Goal: Task Accomplishment & Management: Manage account settings

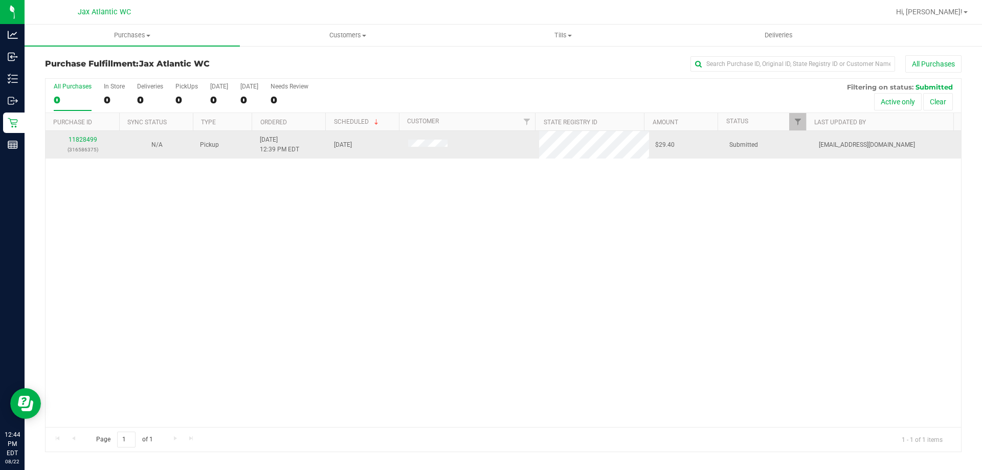
click at [98, 137] on div "11828499 (316586375)" at bounding box center [83, 144] width 62 height 19
click at [92, 140] on link "11828499" at bounding box center [83, 139] width 29 height 7
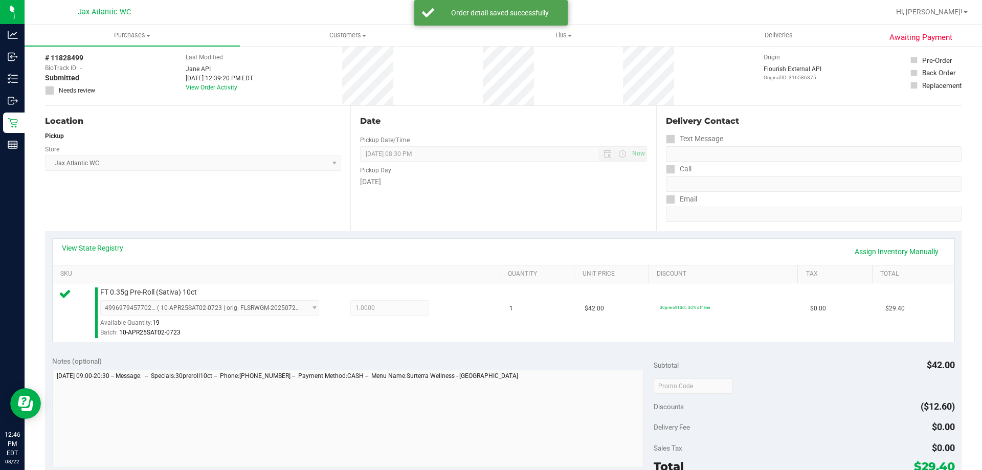
scroll to position [153, 0]
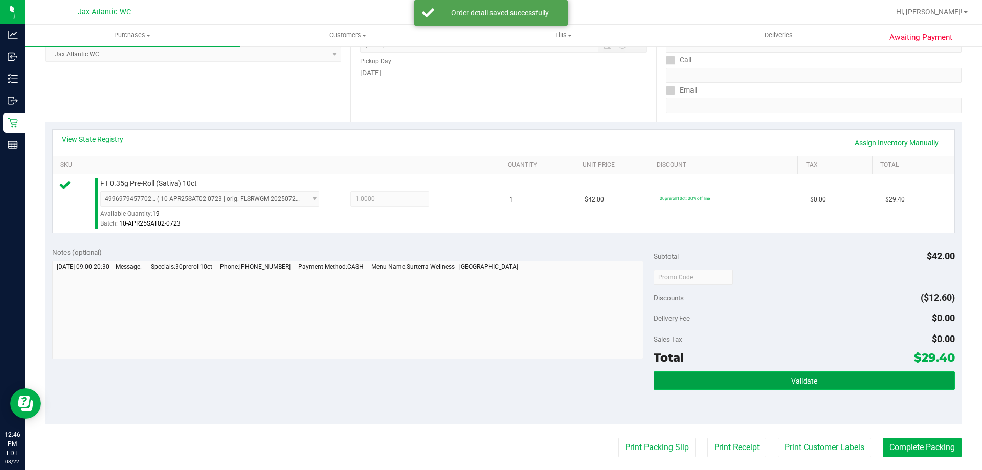
click at [785, 373] on button "Validate" at bounding box center [804, 380] width 301 height 18
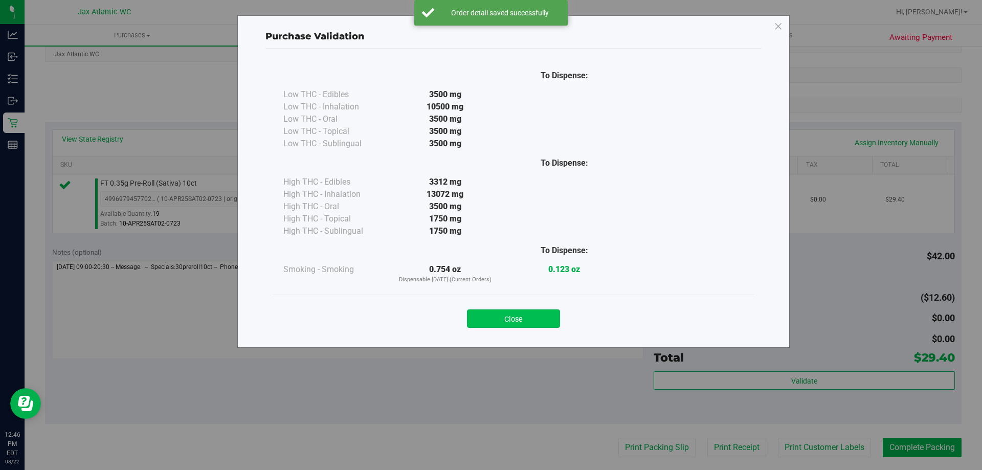
click at [521, 309] on button "Close" at bounding box center [513, 318] width 93 height 18
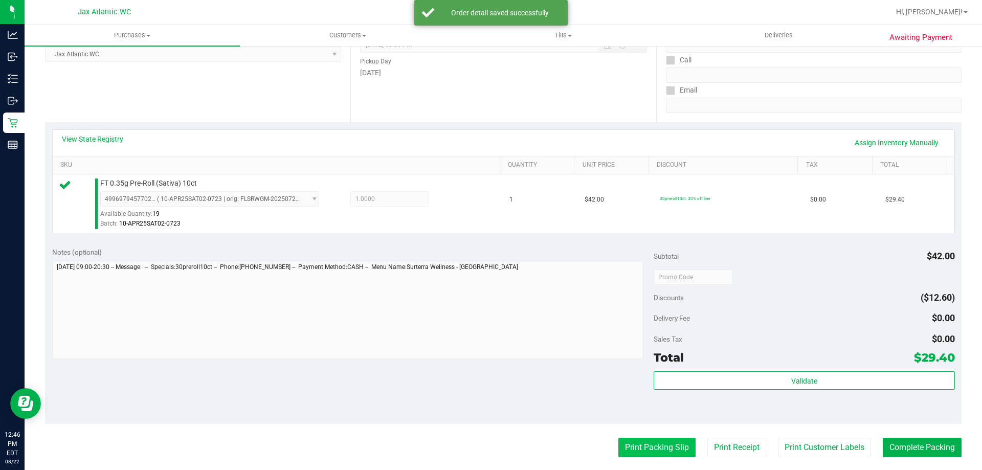
click at [647, 451] on button "Print Packing Slip" at bounding box center [656, 447] width 77 height 19
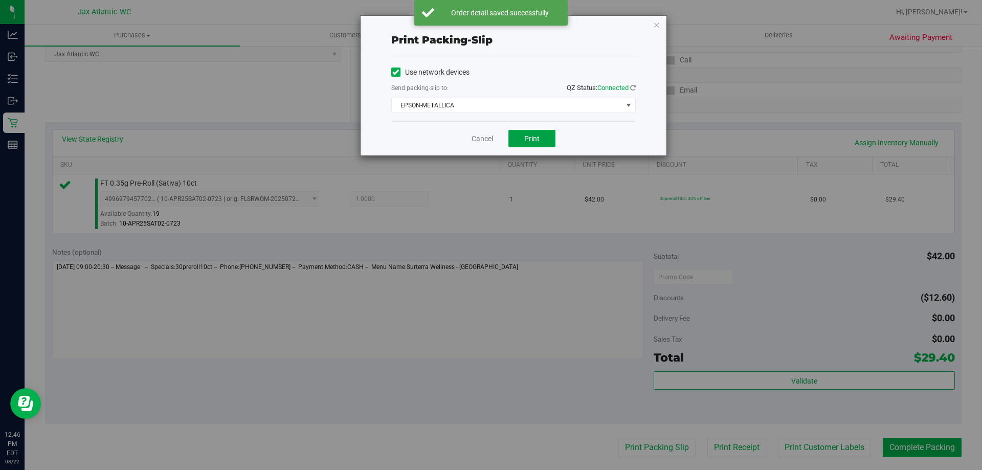
click at [523, 138] on button "Print" at bounding box center [531, 138] width 47 height 17
click at [489, 140] on link "Cancel" at bounding box center [482, 138] width 21 height 11
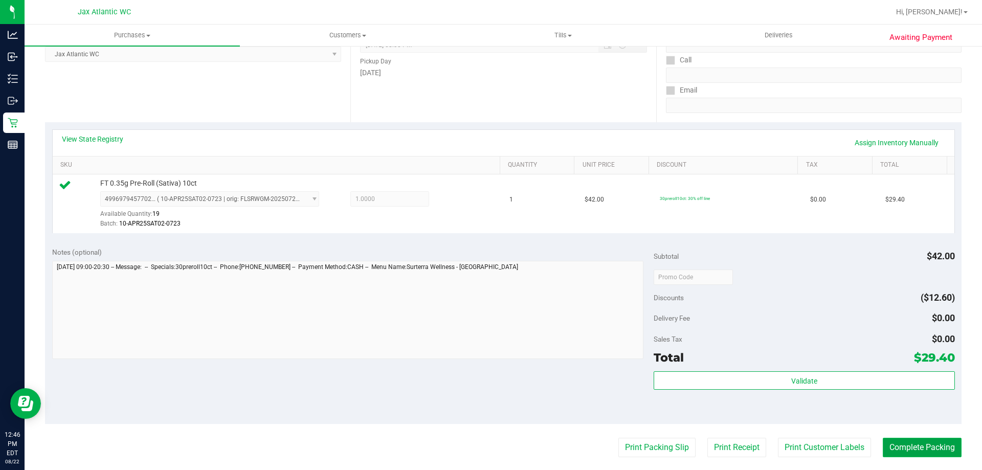
click at [909, 451] on button "Complete Packing" at bounding box center [922, 447] width 79 height 19
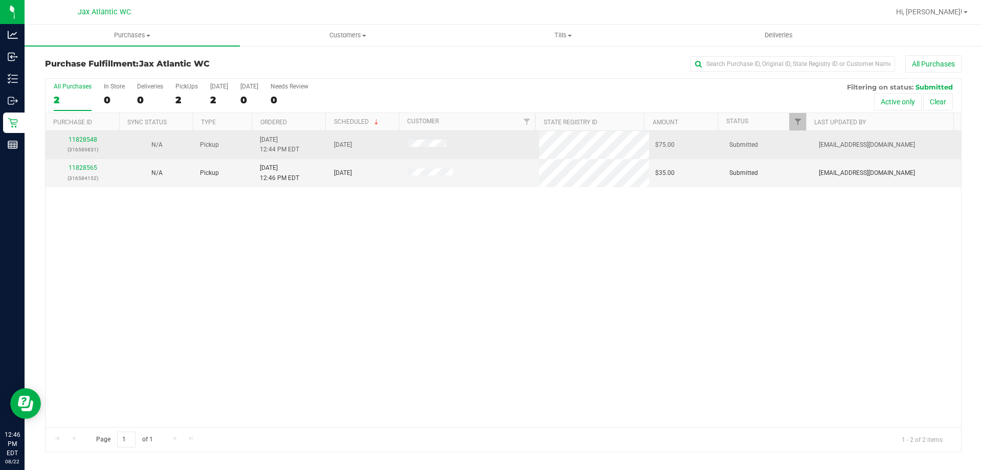
click at [83, 145] on p "(316589831)" at bounding box center [83, 150] width 62 height 10
click at [84, 142] on link "11828548" at bounding box center [83, 139] width 29 height 7
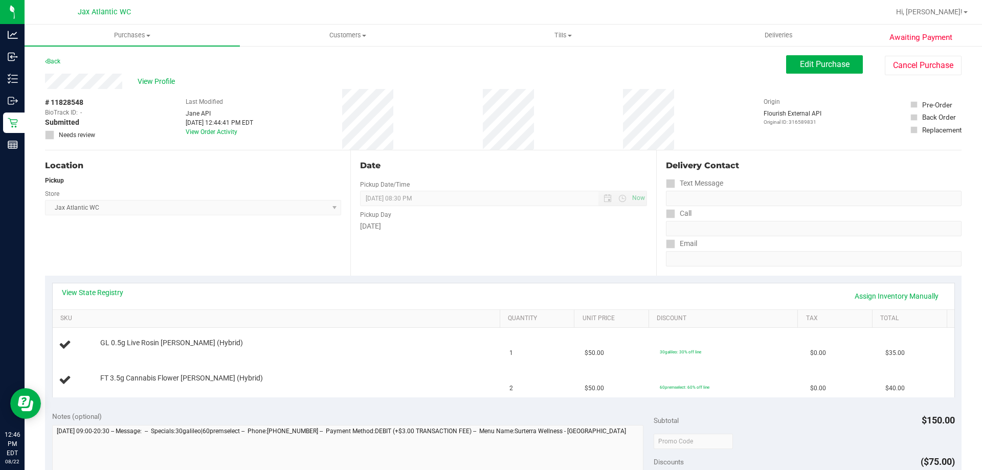
click at [46, 56] on div "Back" at bounding box center [52, 61] width 15 height 12
click at [60, 60] on link "Back" at bounding box center [52, 61] width 15 height 7
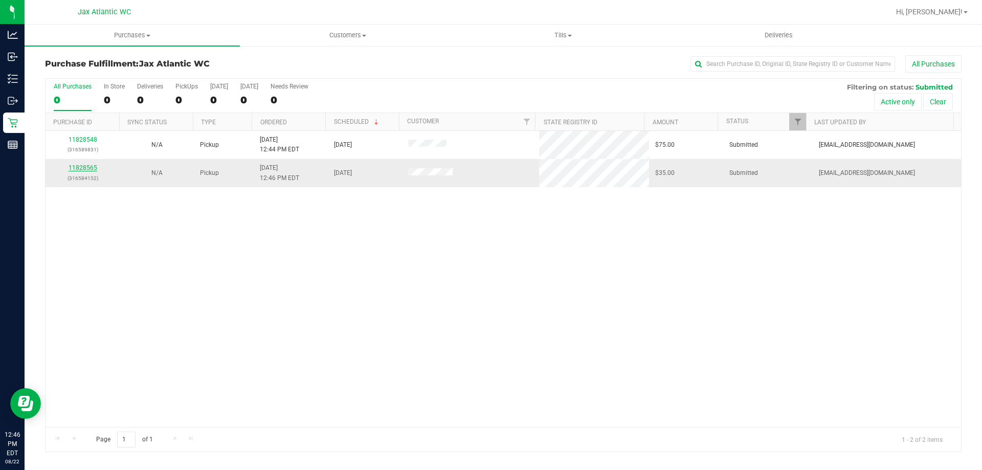
click at [87, 167] on link "11828565" at bounding box center [83, 167] width 29 height 7
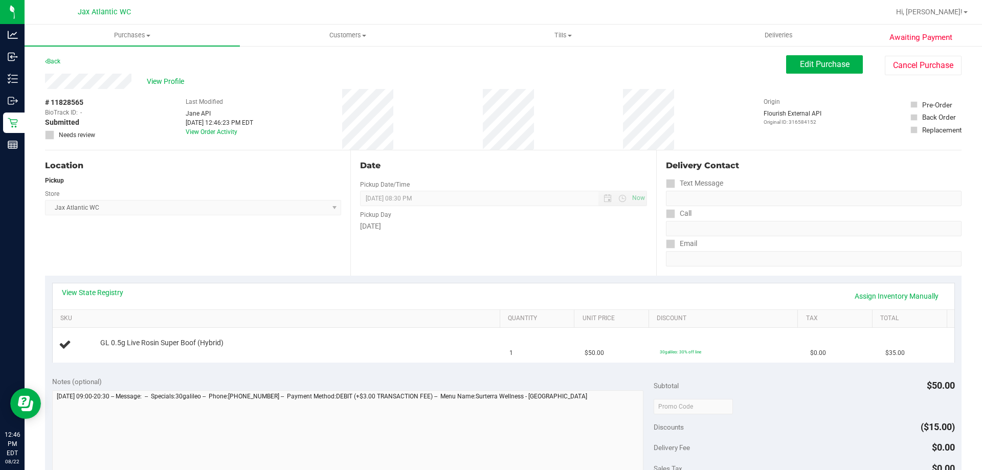
click at [37, 63] on div "Awaiting Payment Back Edit Purchase Cancel Purchase View Profile # 11828565 Bio…" at bounding box center [503, 428] width 957 height 767
click at [47, 61] on icon at bounding box center [46, 61] width 2 height 6
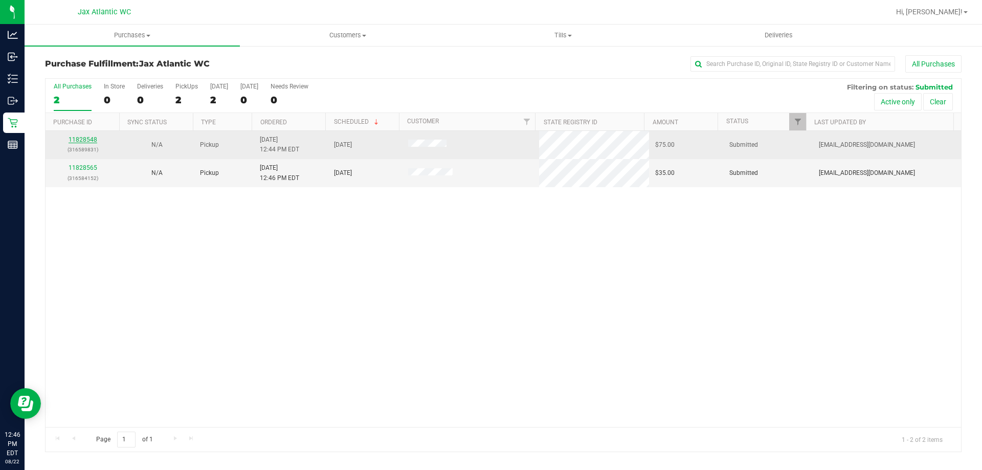
click at [90, 141] on link "11828548" at bounding box center [83, 139] width 29 height 7
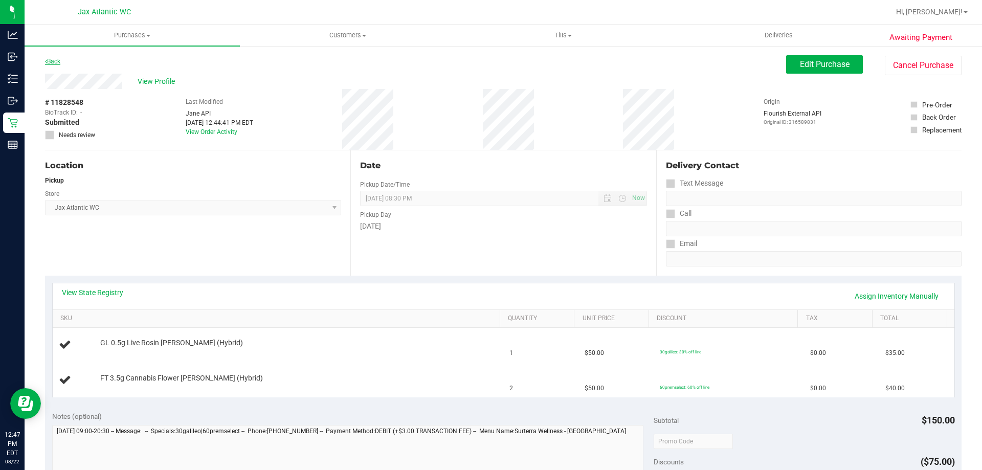
click at [57, 62] on link "Back" at bounding box center [52, 61] width 15 height 7
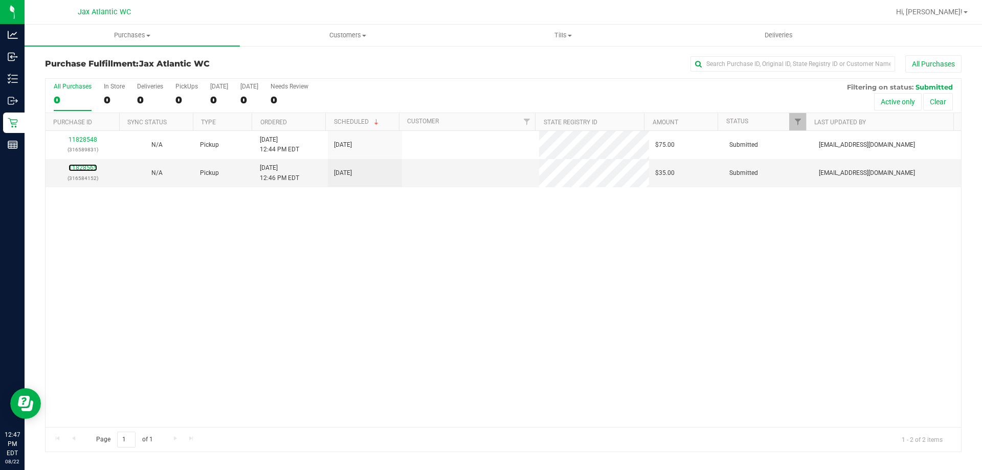
click at [69, 171] on link "11828565" at bounding box center [83, 167] width 29 height 7
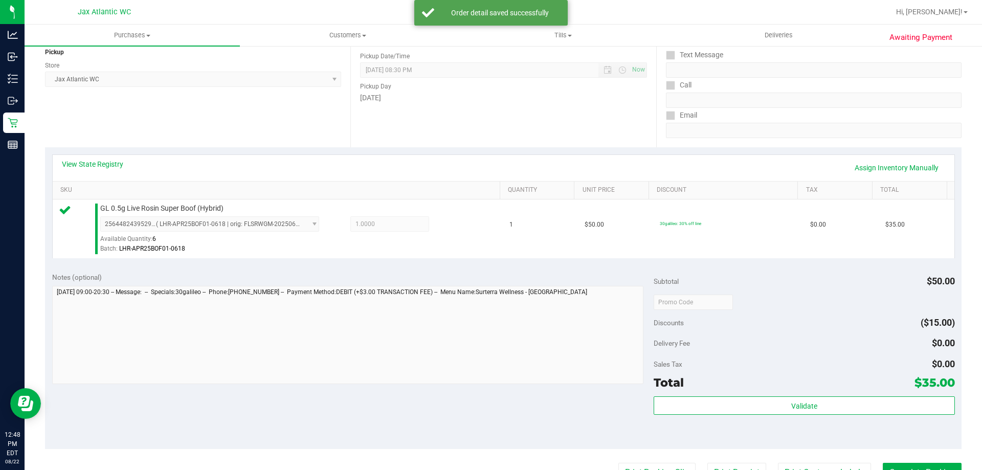
scroll to position [205, 0]
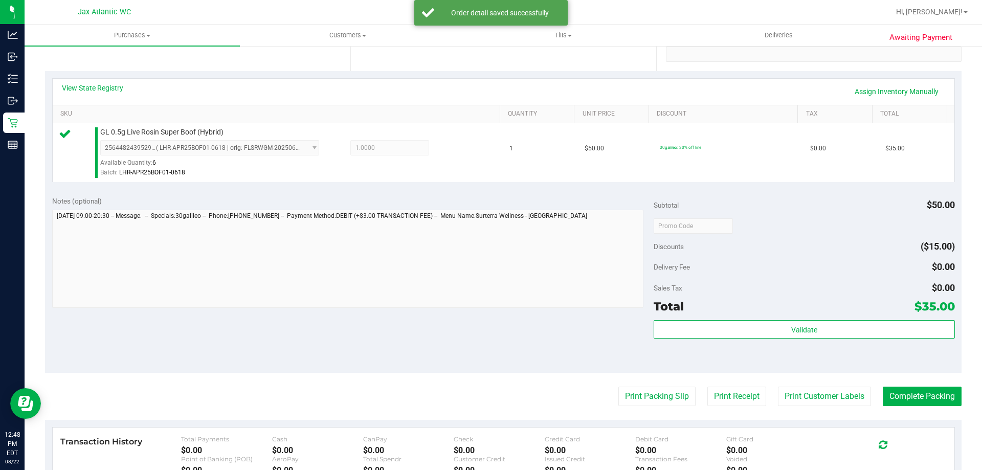
click at [738, 316] on div "Subtotal $50.00 Discounts ($15.00) Delivery Fee $0.00 Sales Tax $0.00 Total $35…" at bounding box center [804, 281] width 301 height 170
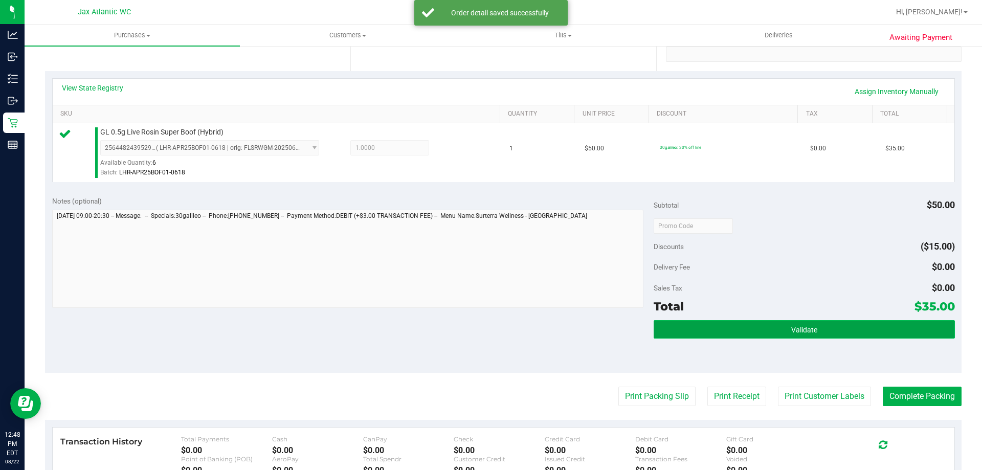
click at [740, 328] on button "Validate" at bounding box center [804, 329] width 301 height 18
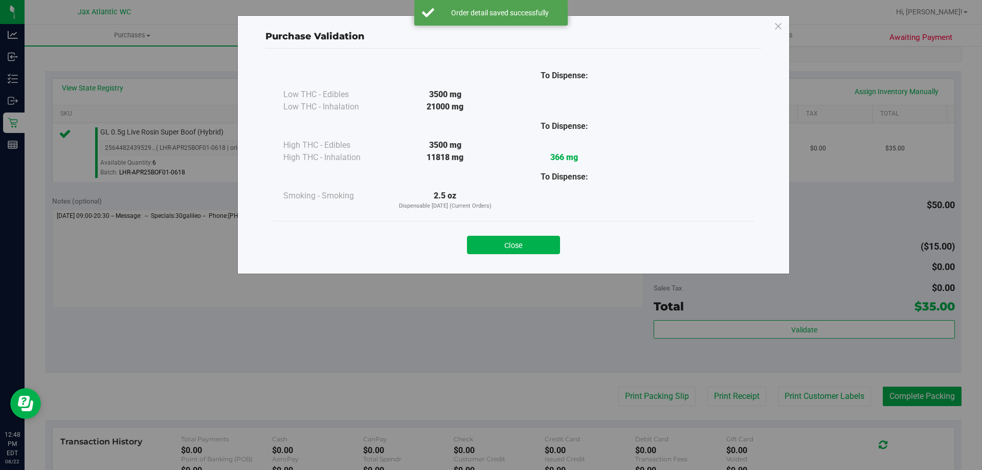
click at [517, 234] on div "Close" at bounding box center [513, 242] width 465 height 26
click at [519, 242] on button "Close" at bounding box center [513, 245] width 93 height 18
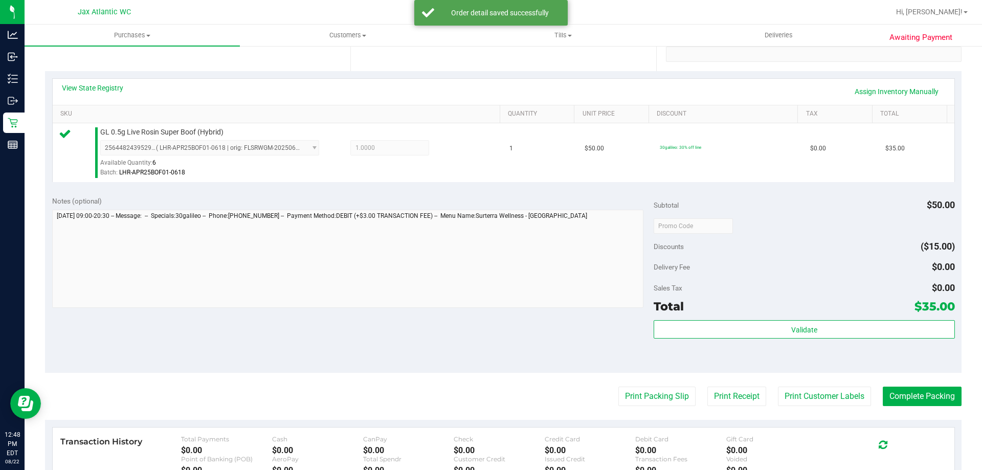
click at [653, 408] on purchase-details "Back Edit Purchase Cancel Purchase View Profile # 11828565 BioTrack ID: - Submi…" at bounding box center [503, 231] width 917 height 761
click at [651, 403] on button "Print Packing Slip" at bounding box center [656, 396] width 77 height 19
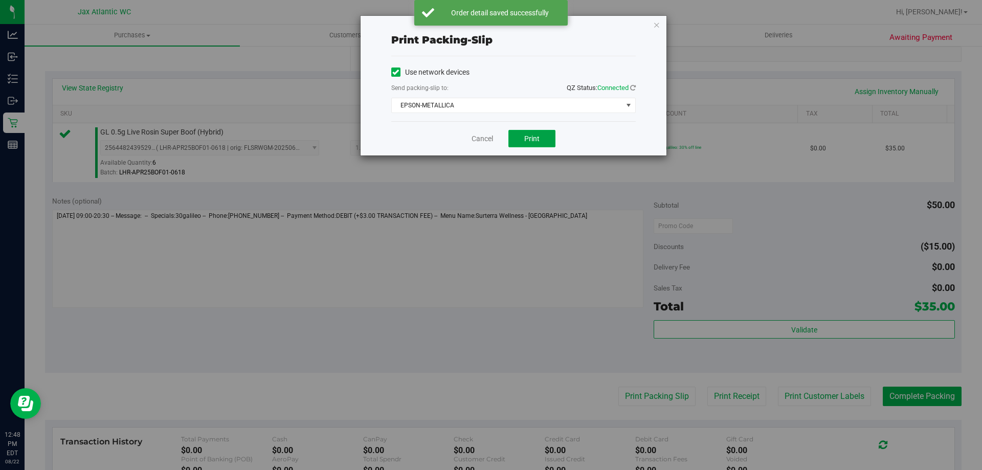
drag, startPoint x: 536, startPoint y: 140, endPoint x: 549, endPoint y: 150, distance: 17.1
click at [537, 140] on span "Print" at bounding box center [531, 139] width 15 height 8
click at [484, 140] on link "Cancel" at bounding box center [482, 138] width 21 height 11
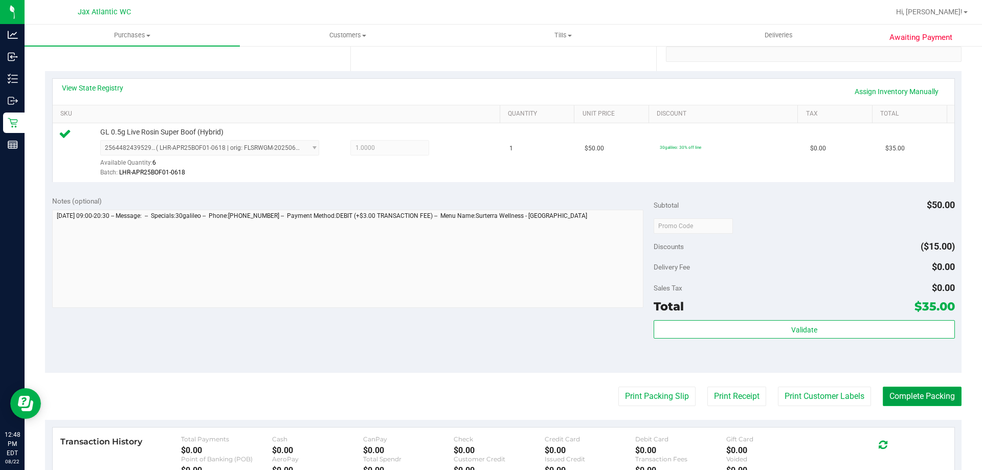
click at [916, 392] on button "Complete Packing" at bounding box center [922, 396] width 79 height 19
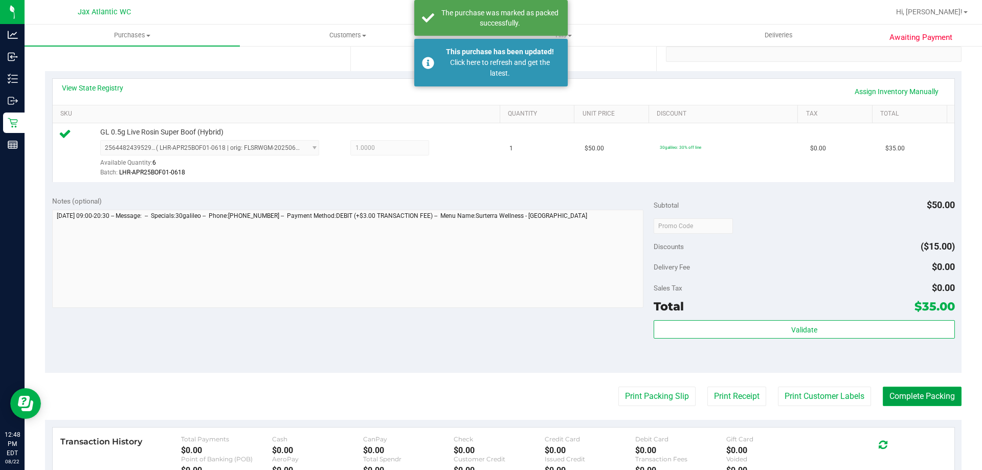
click at [931, 403] on button "Complete Packing" at bounding box center [922, 396] width 79 height 19
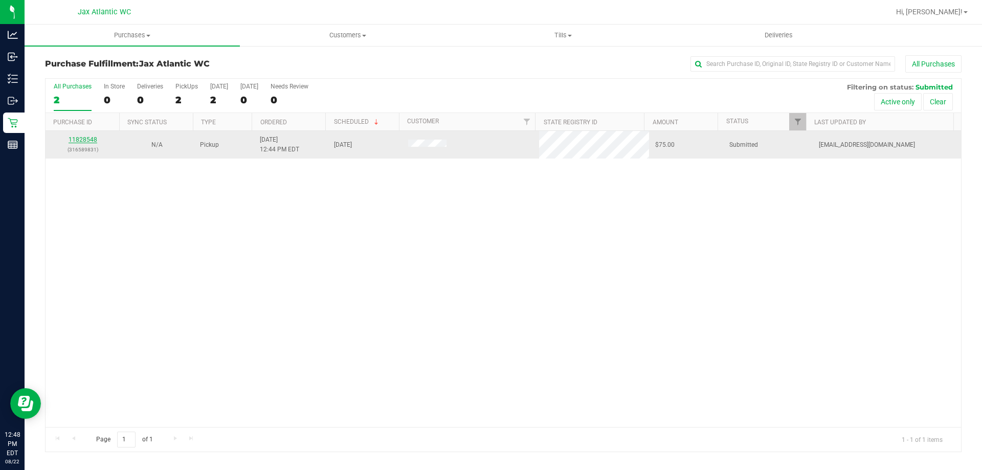
click at [95, 137] on link "11828548" at bounding box center [83, 139] width 29 height 7
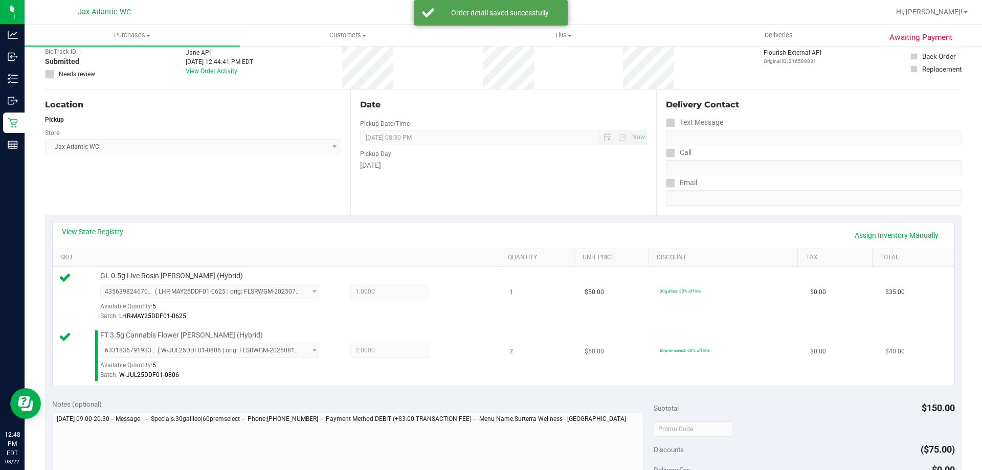
scroll to position [205, 0]
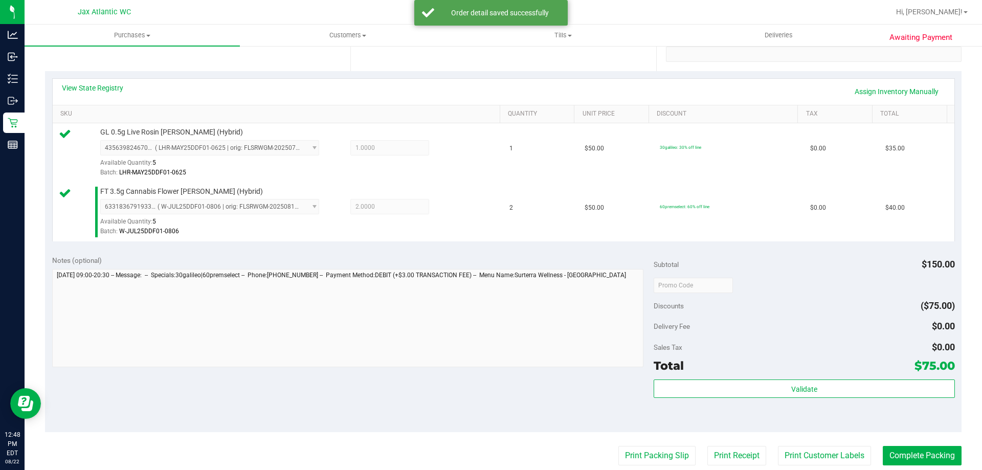
click at [681, 377] on div "Subtotal $150.00 Discounts ($75.00) Delivery Fee $0.00 Sales Tax $0.00 Total $7…" at bounding box center [804, 340] width 301 height 170
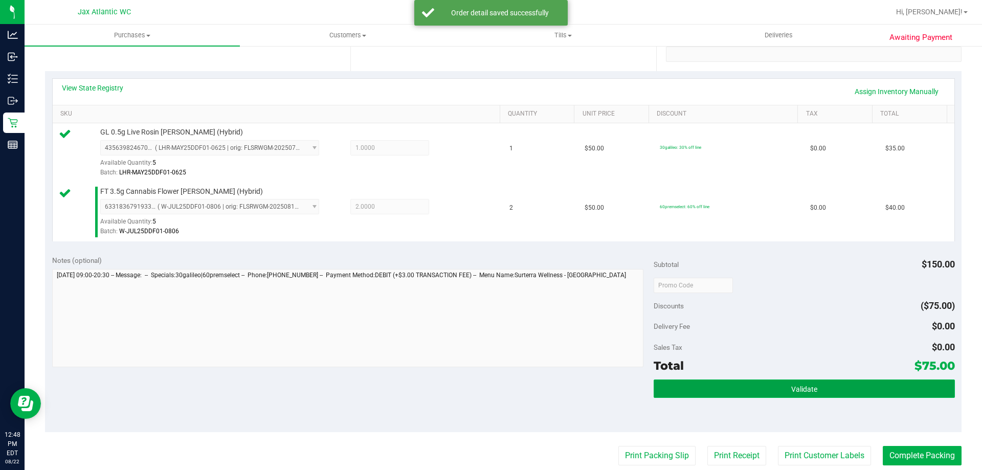
click at [683, 381] on button "Validate" at bounding box center [804, 389] width 301 height 18
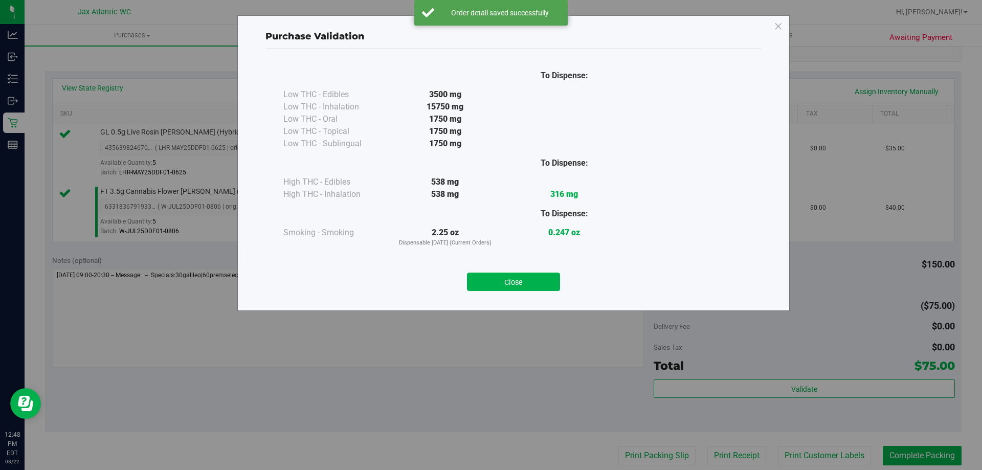
click at [517, 295] on div "Close" at bounding box center [513, 278] width 481 height 41
click at [521, 280] on button "Close" at bounding box center [513, 282] width 93 height 18
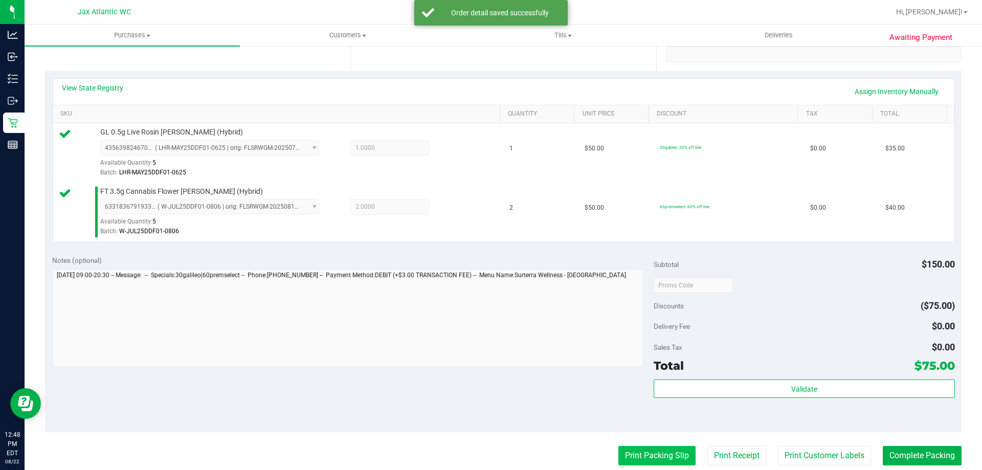
click at [652, 455] on button "Print Packing Slip" at bounding box center [656, 455] width 77 height 19
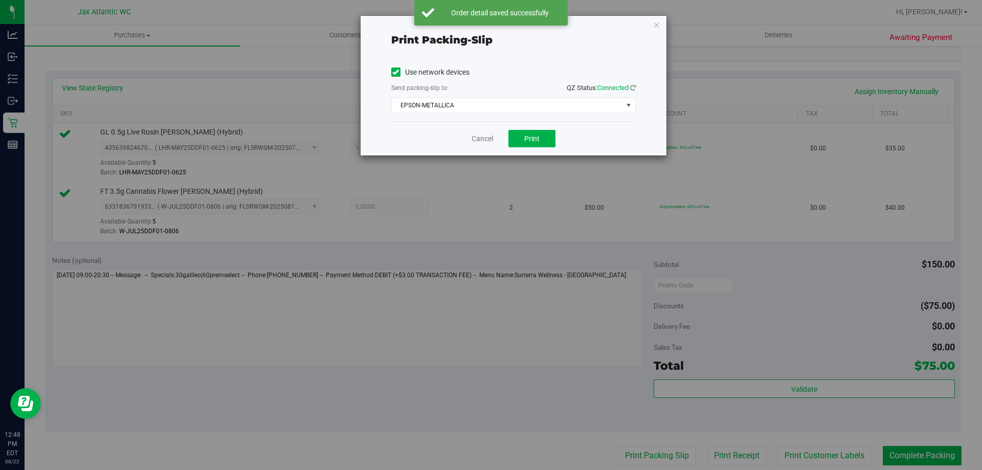
click at [538, 155] on div "Print packing-slip Use network devices Send packing-slip to: QZ Status: Connect…" at bounding box center [495, 235] width 990 height 470
click at [536, 146] on button "Print" at bounding box center [531, 138] width 47 height 17
click at [491, 138] on link "Cancel" at bounding box center [482, 138] width 21 height 11
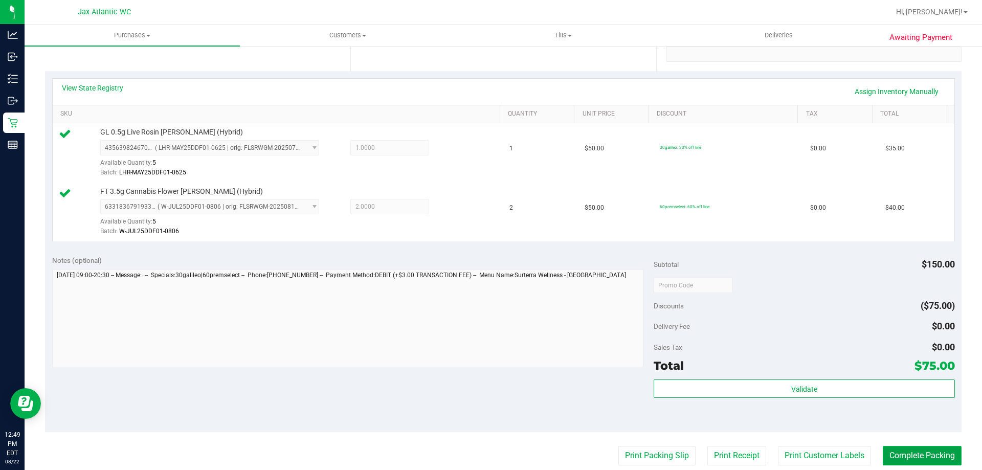
click at [908, 463] on button "Complete Packing" at bounding box center [922, 455] width 79 height 19
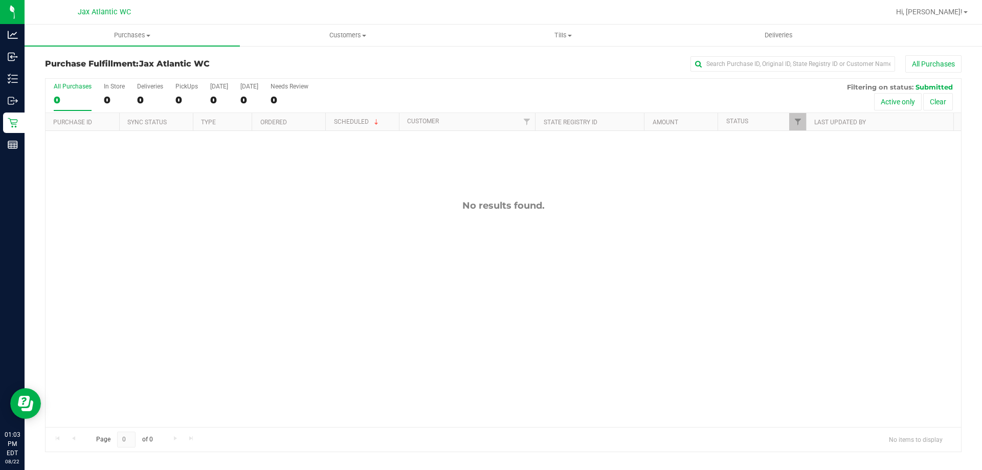
click at [391, 222] on div "No results found." at bounding box center [504, 313] width 916 height 365
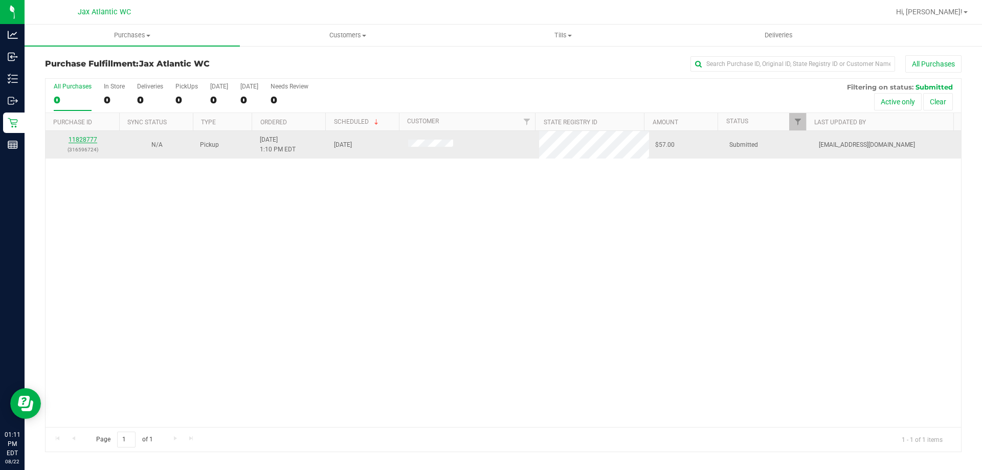
click at [70, 139] on link "11828777" at bounding box center [83, 139] width 29 height 7
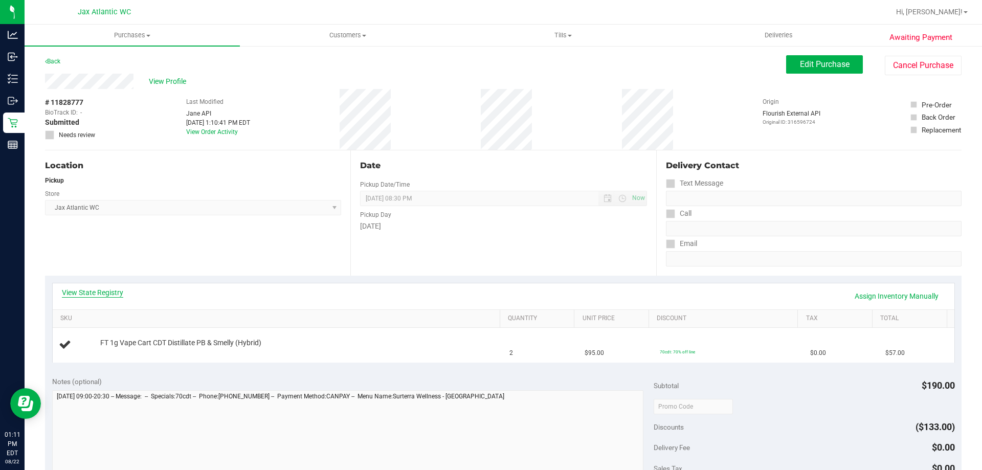
click at [93, 289] on link "View State Registry" at bounding box center [92, 292] width 61 height 10
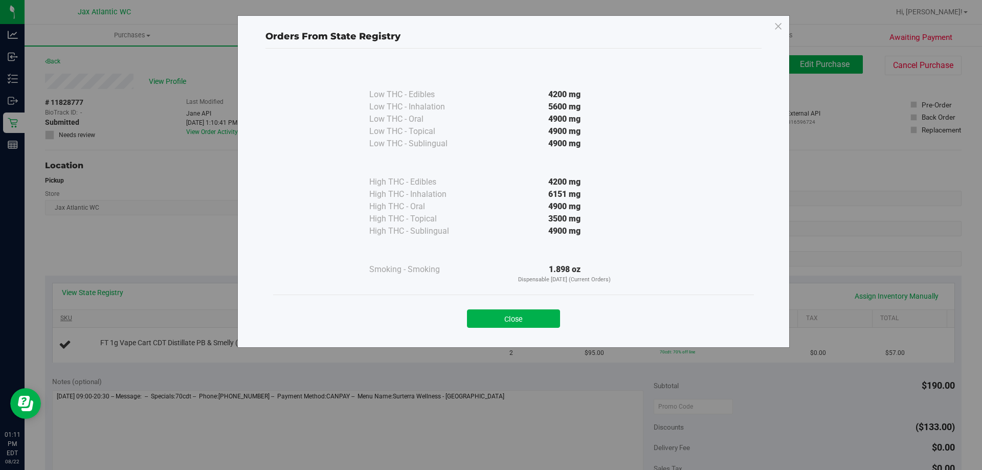
click at [490, 314] on button "Close" at bounding box center [513, 318] width 93 height 18
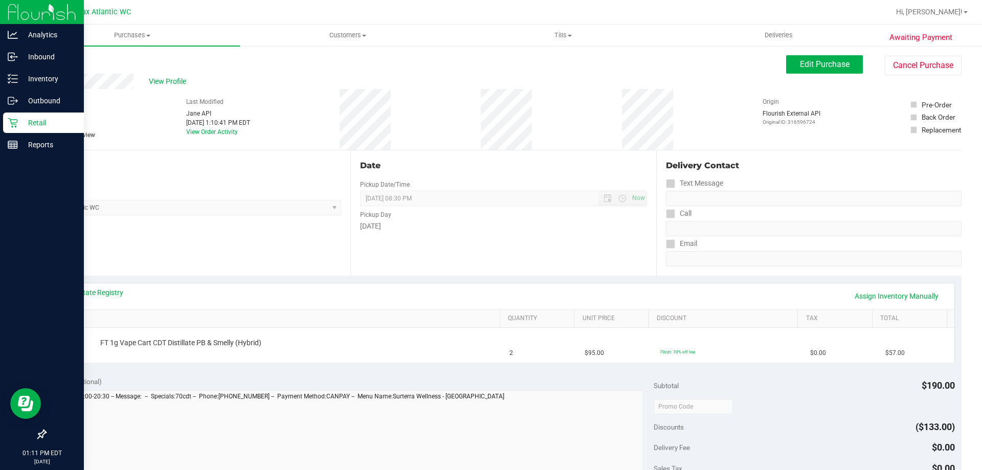
click at [10, 118] on icon at bounding box center [13, 123] width 10 height 10
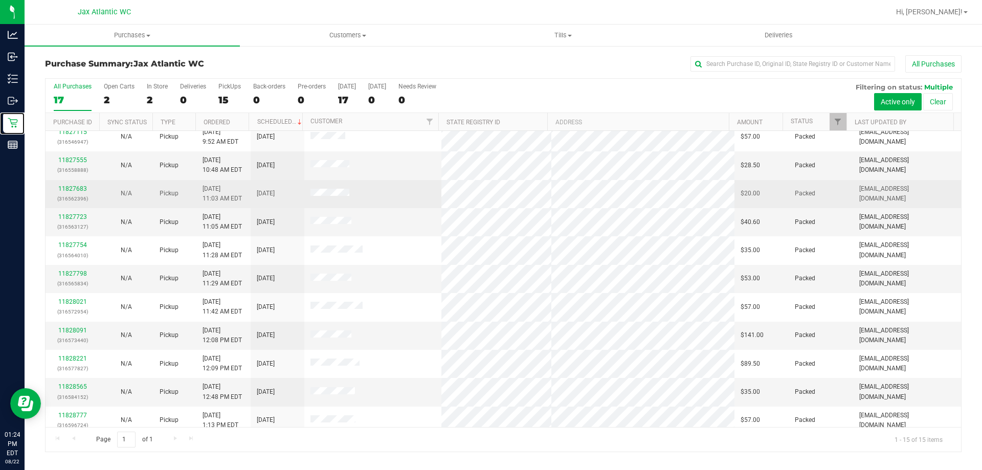
scroll to position [128, 0]
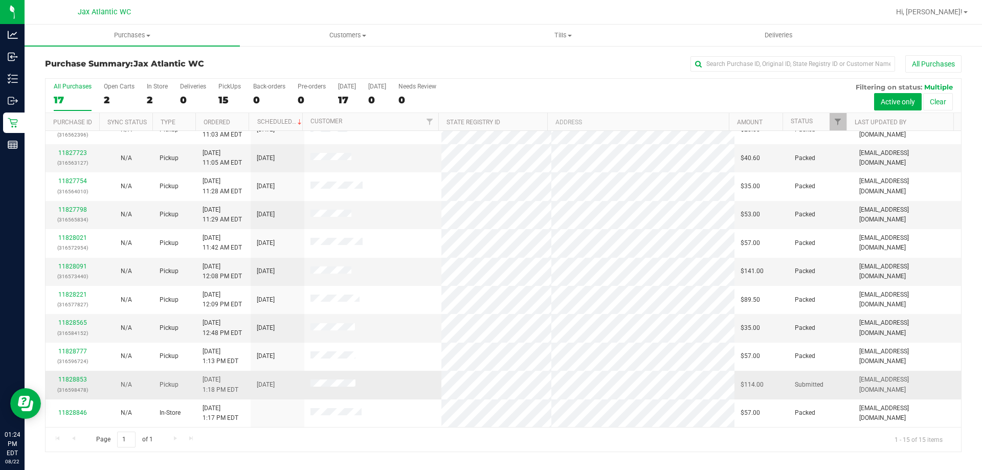
click at [87, 381] on div "11828853 (316598478)" at bounding box center [72, 384] width 41 height 19
click at [78, 378] on link "11828853" at bounding box center [72, 379] width 29 height 7
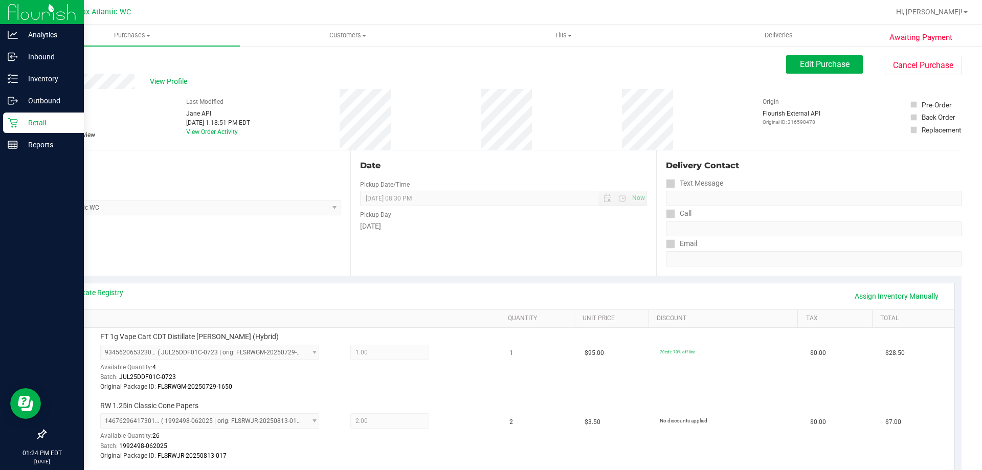
click at [6, 118] on div "Retail" at bounding box center [43, 123] width 81 height 20
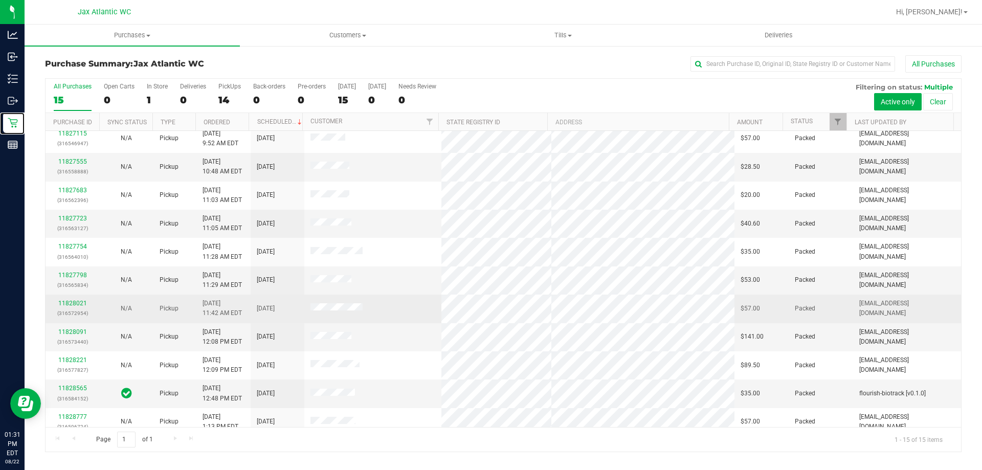
scroll to position [128, 0]
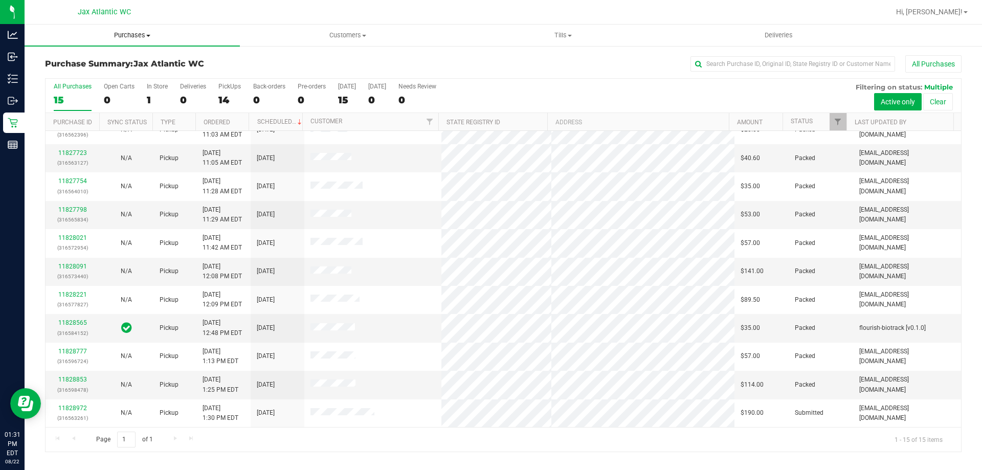
drag, startPoint x: 126, startPoint y: 32, endPoint x: 110, endPoint y: 49, distance: 22.8
click at [126, 32] on span "Purchases" at bounding box center [132, 35] width 215 height 9
click at [81, 74] on span "Fulfillment" at bounding box center [56, 74] width 63 height 9
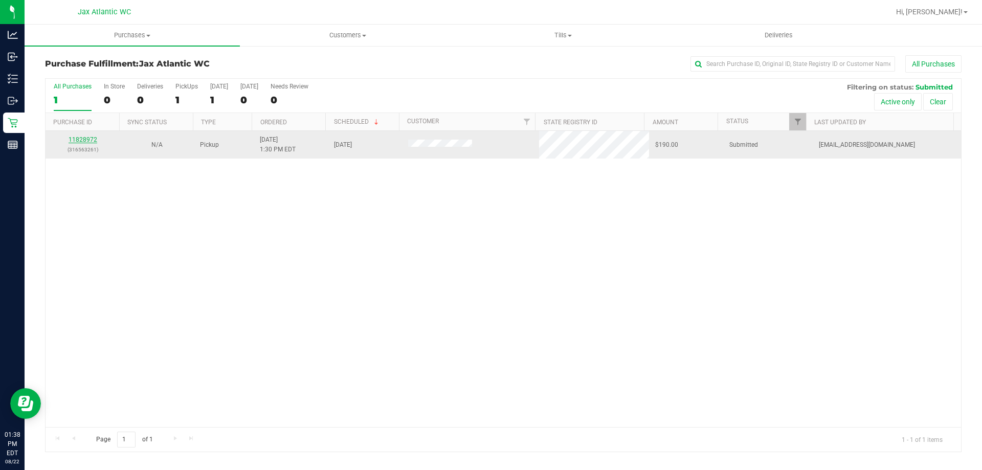
click at [88, 142] on link "11828972" at bounding box center [83, 139] width 29 height 7
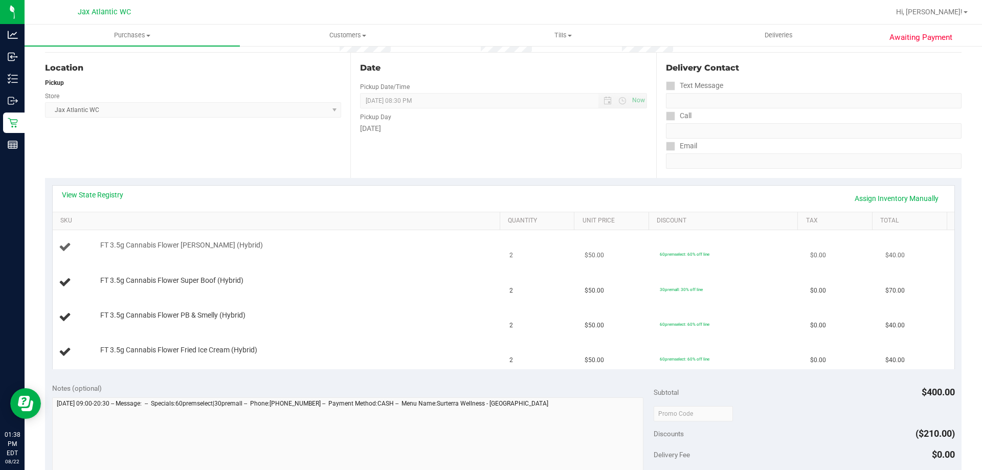
scroll to position [102, 0]
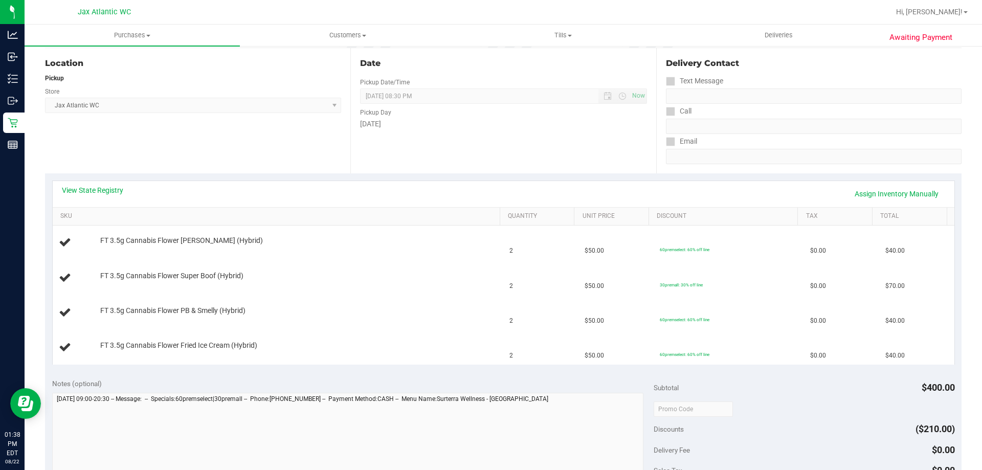
click at [100, 185] on div "View State Registry Assign Inventory Manually" at bounding box center [504, 194] width 902 height 26
click at [105, 189] on link "View State Registry" at bounding box center [92, 190] width 61 height 10
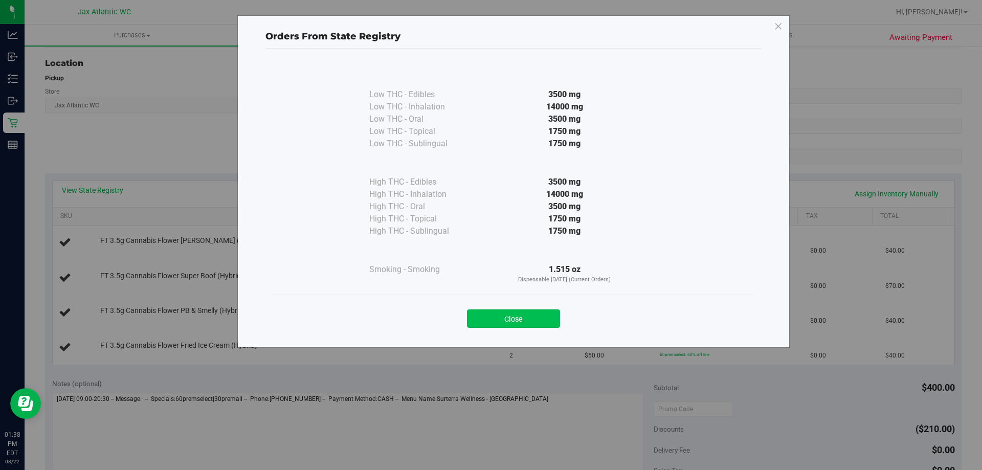
click at [497, 317] on button "Close" at bounding box center [513, 318] width 93 height 18
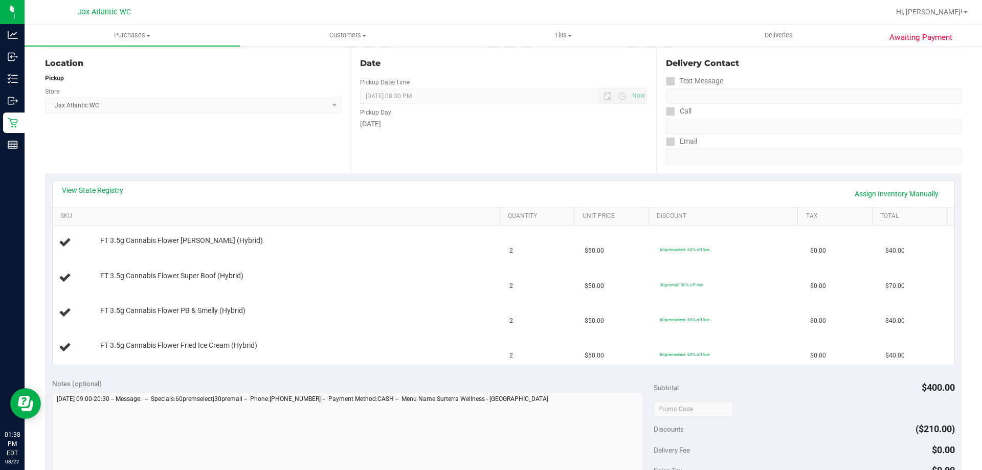
click at [125, 195] on div "View State Registry Assign Inventory Manually" at bounding box center [503, 193] width 883 height 17
click at [115, 193] on link "View State Registry" at bounding box center [92, 190] width 61 height 10
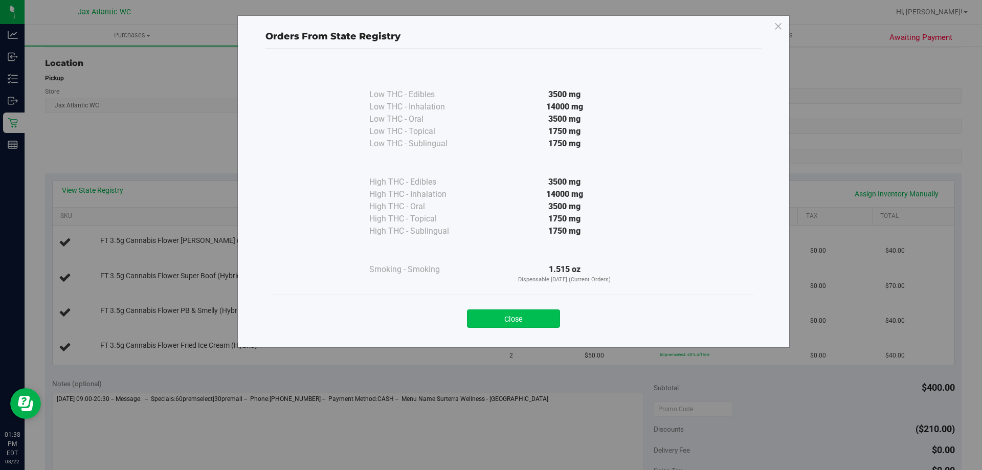
click at [528, 325] on button "Close" at bounding box center [513, 318] width 93 height 18
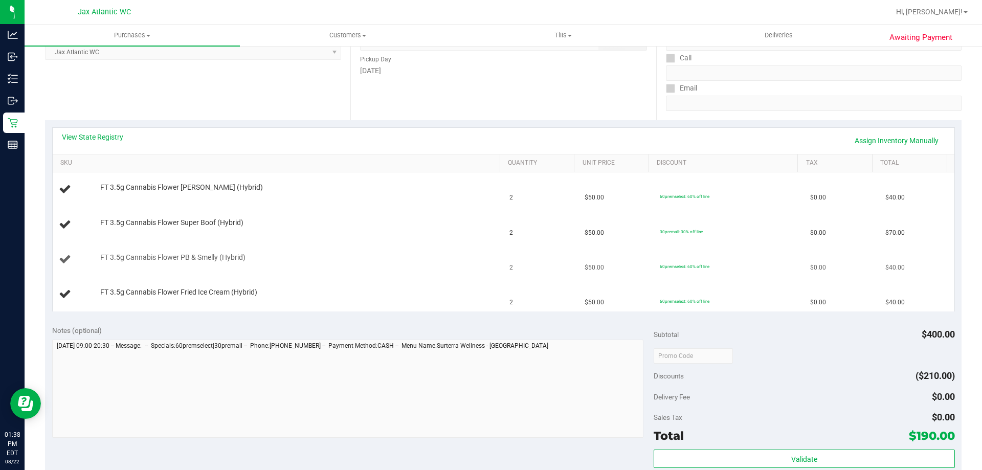
scroll to position [205, 0]
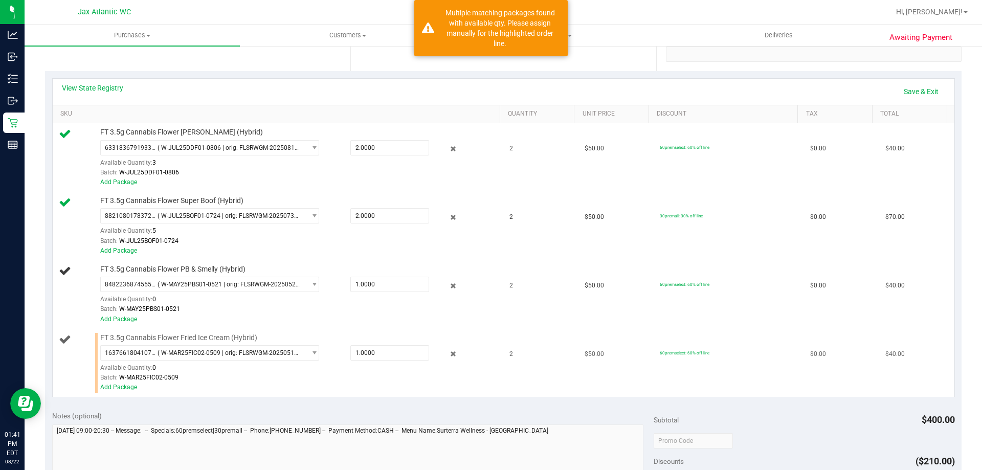
click at [443, 375] on div "Batch: W-MAR25FIC02-0509" at bounding box center [297, 378] width 395 height 10
click at [131, 387] on link "Add Package" at bounding box center [118, 387] width 37 height 7
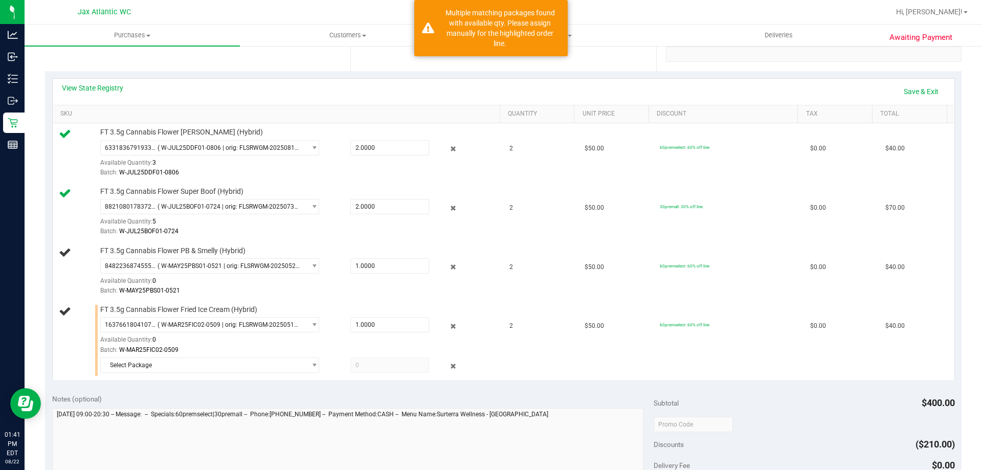
click at [227, 393] on div "Notes (optional) Subtotal $400.00 Discounts ($210.00) Delivery Fee $0.00 Sales …" at bounding box center [503, 479] width 917 height 184
click at [280, 394] on div "Notes (optional)" at bounding box center [353, 399] width 602 height 10
click at [287, 369] on span "Select Package" at bounding box center [203, 365] width 205 height 14
click at [267, 401] on li "6804948881067653 ( W-APR25FIC01-0501 | orig: FLSRWGM-20250507-1503 )" at bounding box center [207, 407] width 214 height 14
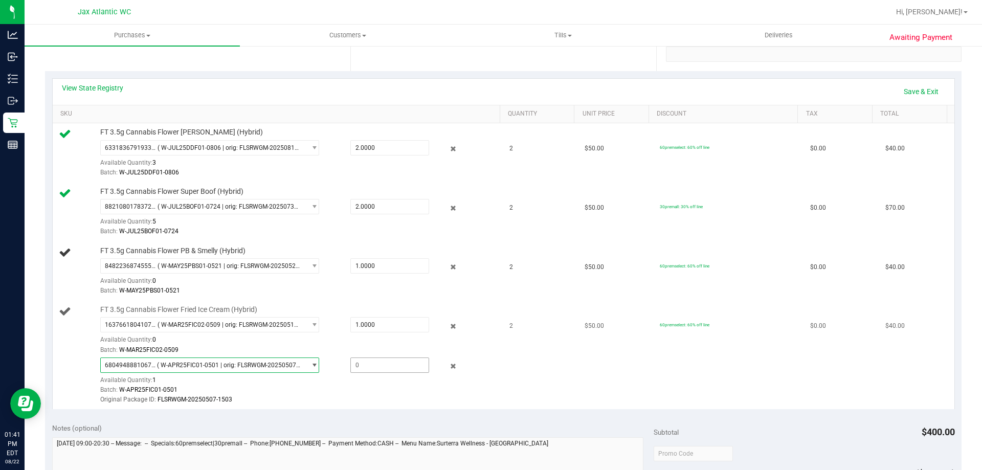
click at [377, 358] on span at bounding box center [389, 365] width 79 height 15
click at [451, 366] on icon at bounding box center [453, 367] width 11 height 12
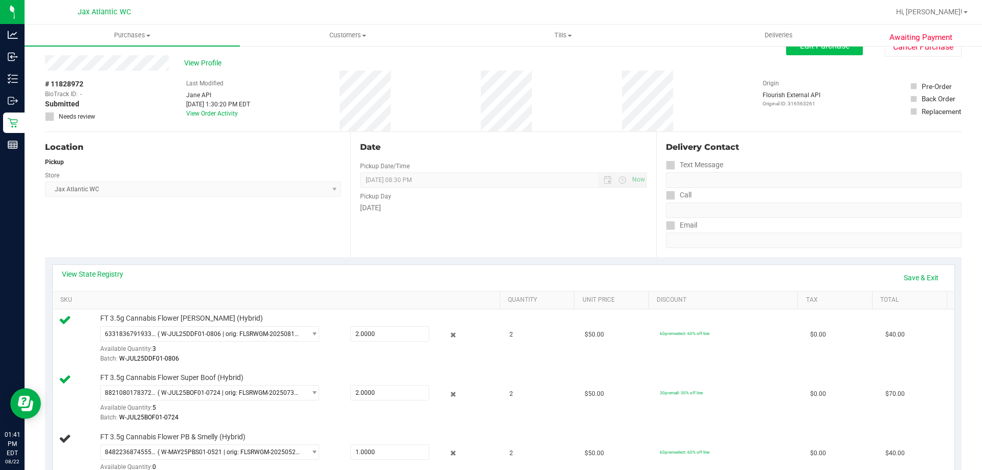
scroll to position [0, 0]
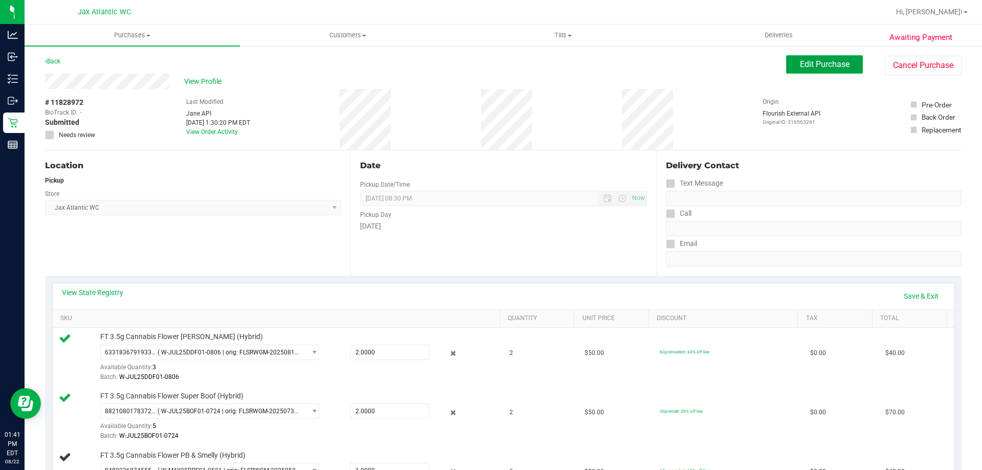
click at [805, 56] on button "Edit Purchase" at bounding box center [824, 64] width 77 height 18
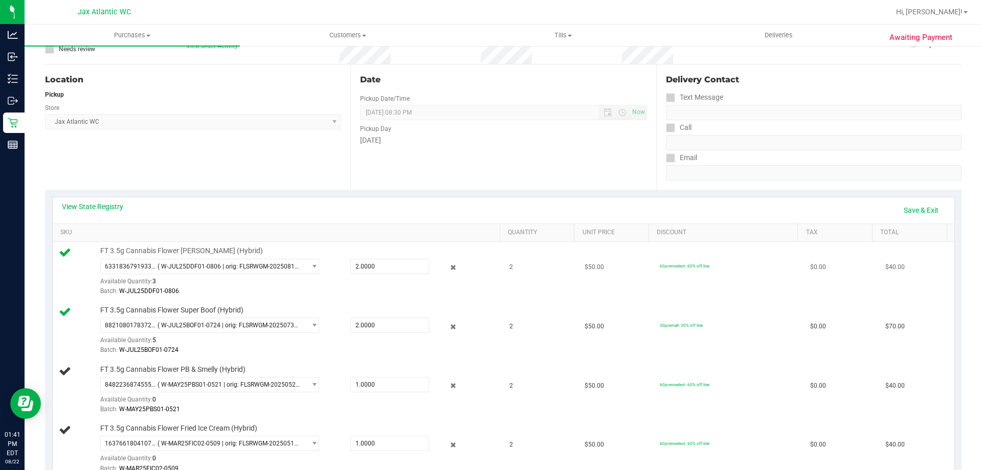
scroll to position [153, 0]
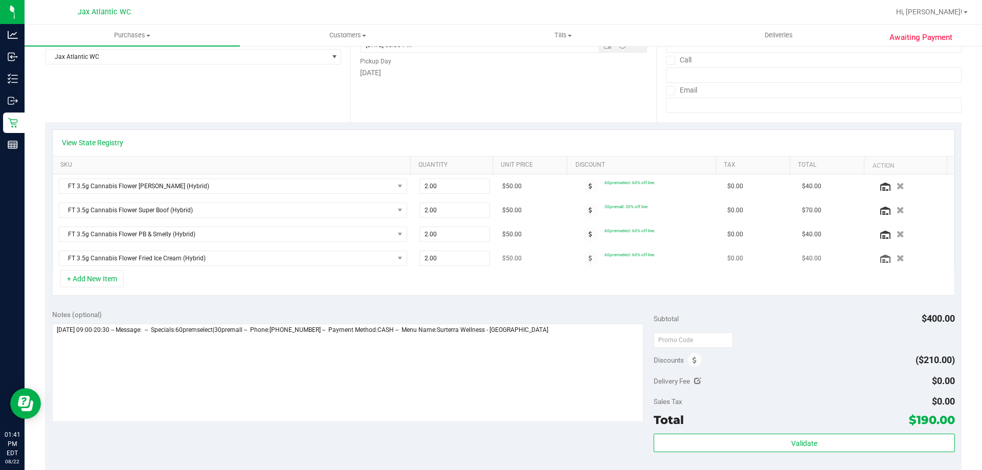
scroll to position [205, 0]
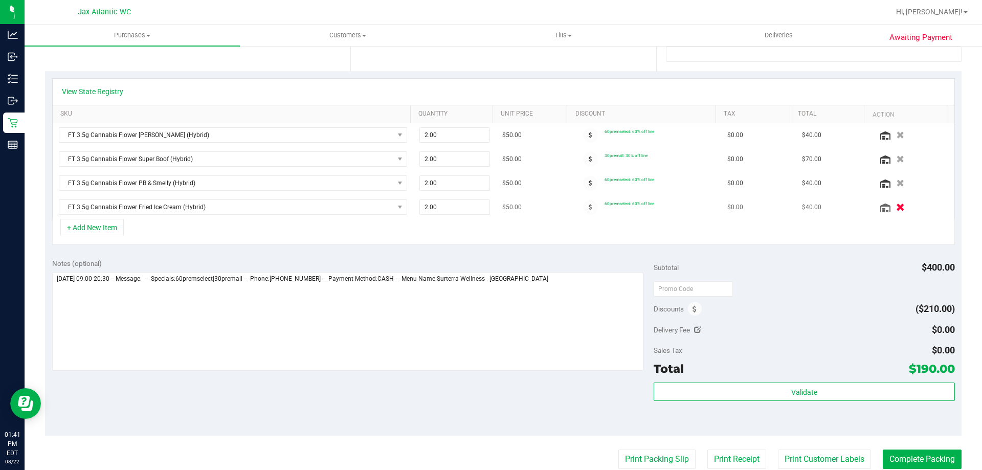
click at [896, 208] on icon "button" at bounding box center [900, 208] width 9 height 8
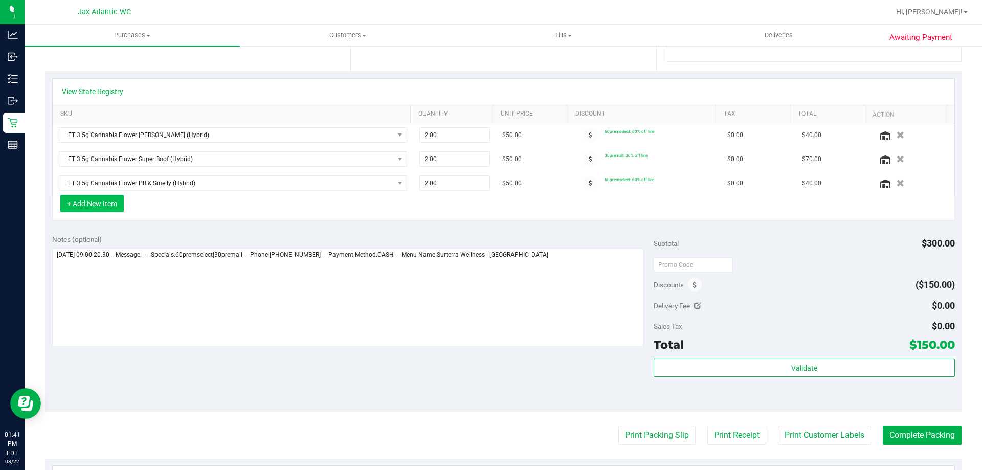
click at [103, 208] on button "+ Add New Item" at bounding box center [91, 203] width 63 height 17
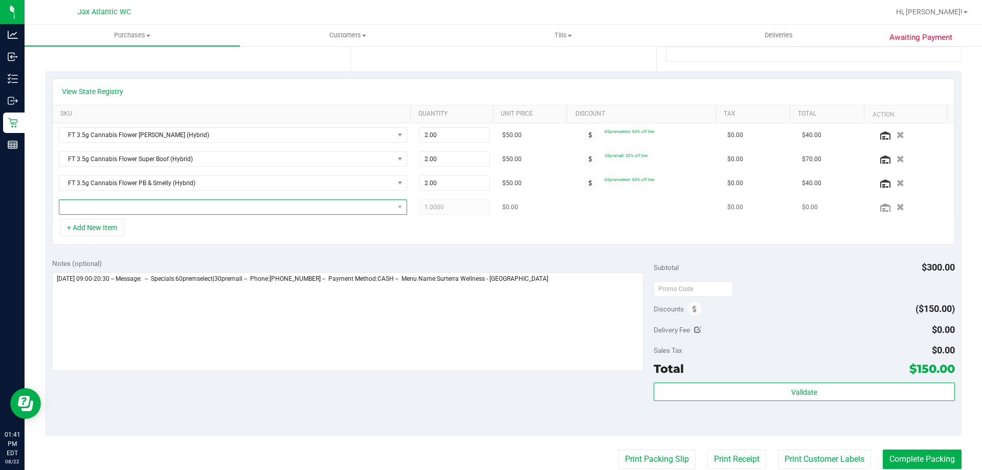
click at [123, 206] on span "NO DATA FOUND" at bounding box center [226, 207] width 334 height 14
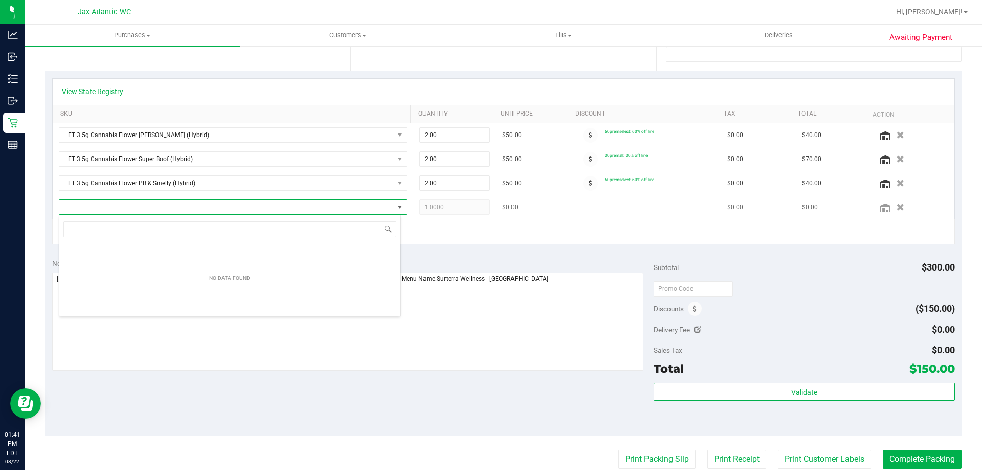
scroll to position [15, 342]
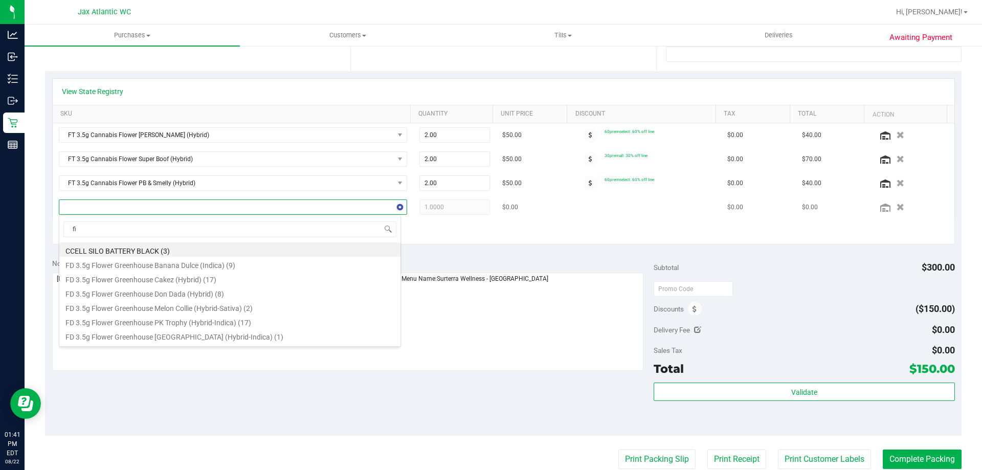
type input "fic"
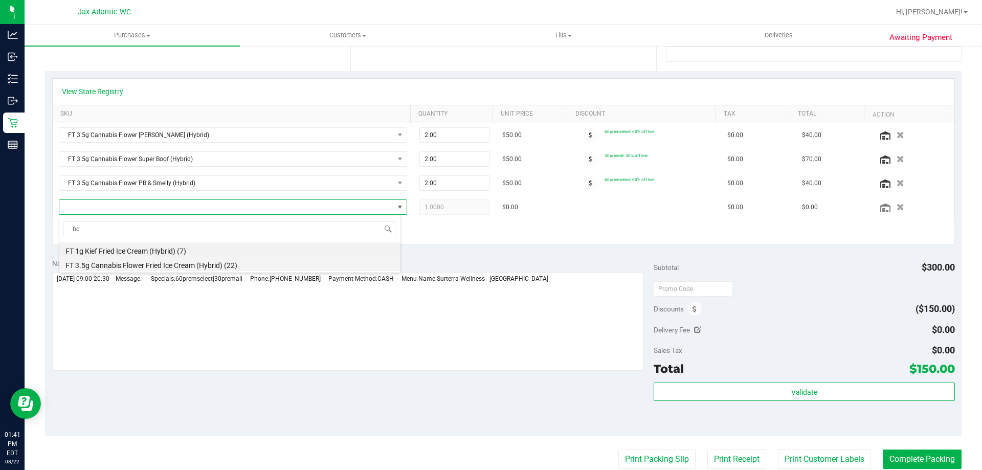
click at [158, 263] on li "FT 3.5g Cannabis Flower Fried Ice Cream (Hybrid) (22)" at bounding box center [229, 264] width 341 height 14
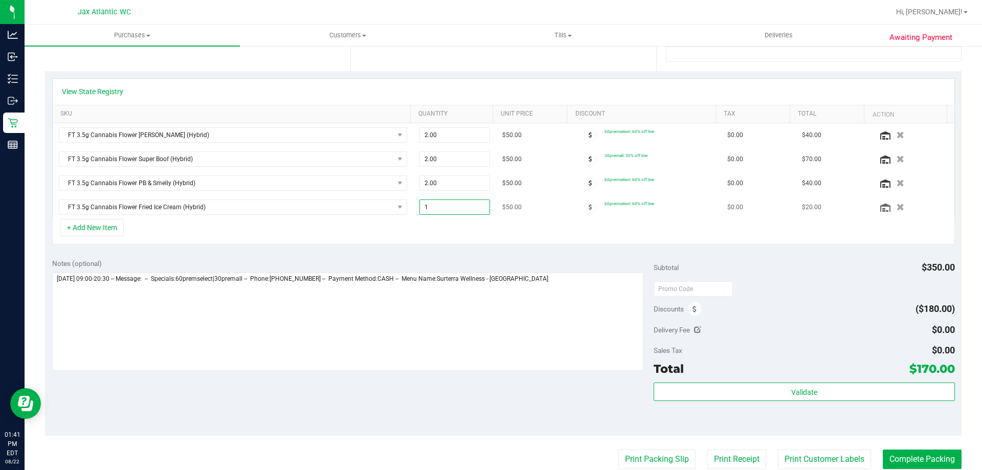
click at [455, 209] on input "1" at bounding box center [455, 207] width 70 height 14
type input "2"
type input "2.00"
click at [437, 232] on div "+ Add New Item" at bounding box center [503, 232] width 903 height 26
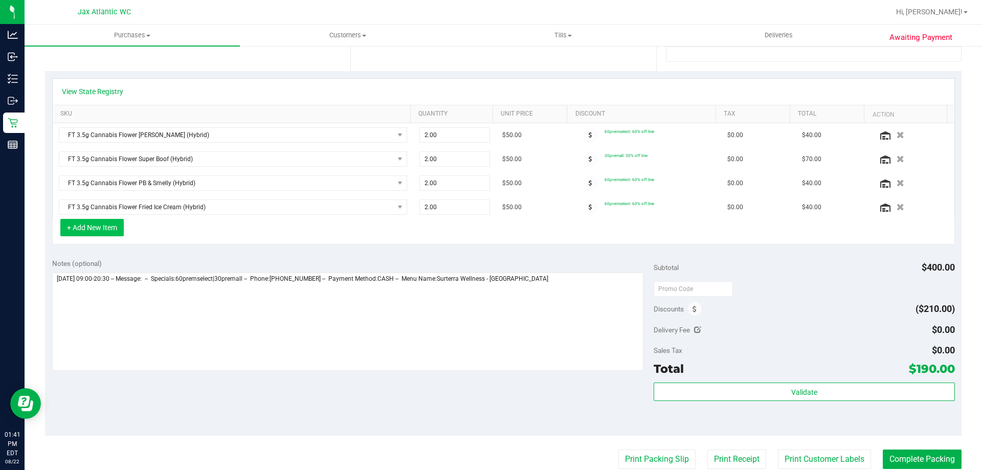
click at [105, 229] on button "+ Add New Item" at bounding box center [91, 227] width 63 height 17
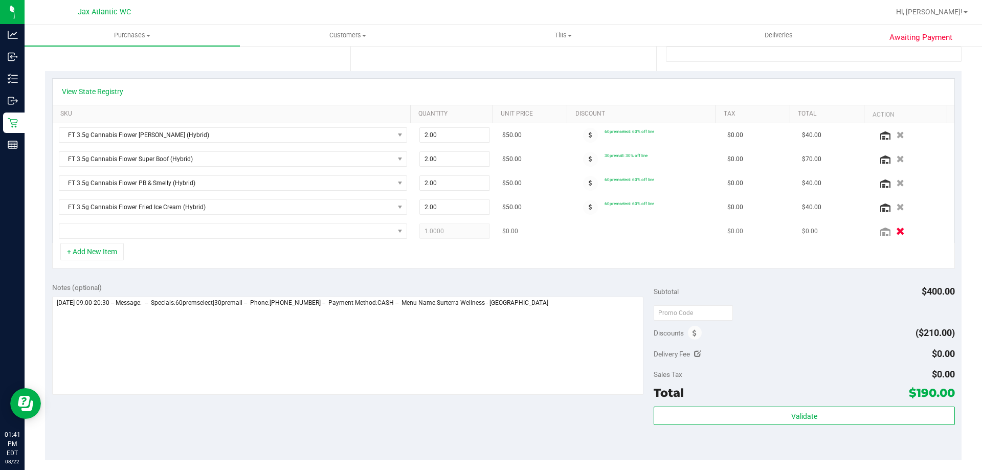
click at [896, 232] on icon "button" at bounding box center [900, 232] width 9 height 8
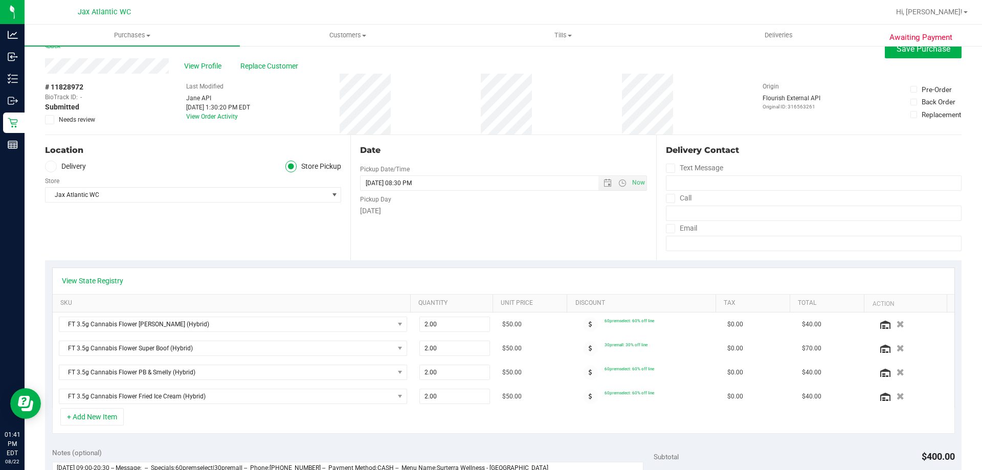
scroll to position [0, 0]
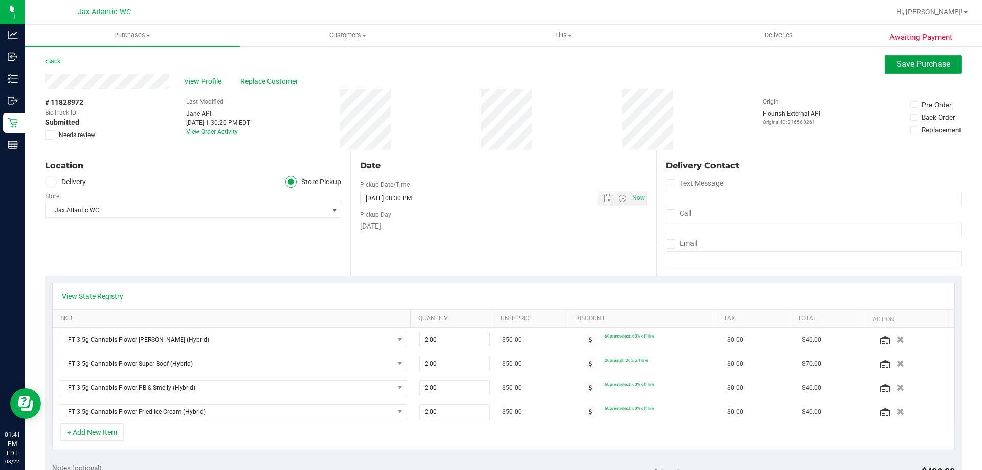
click at [895, 71] on button "Save Purchase" at bounding box center [923, 64] width 77 height 18
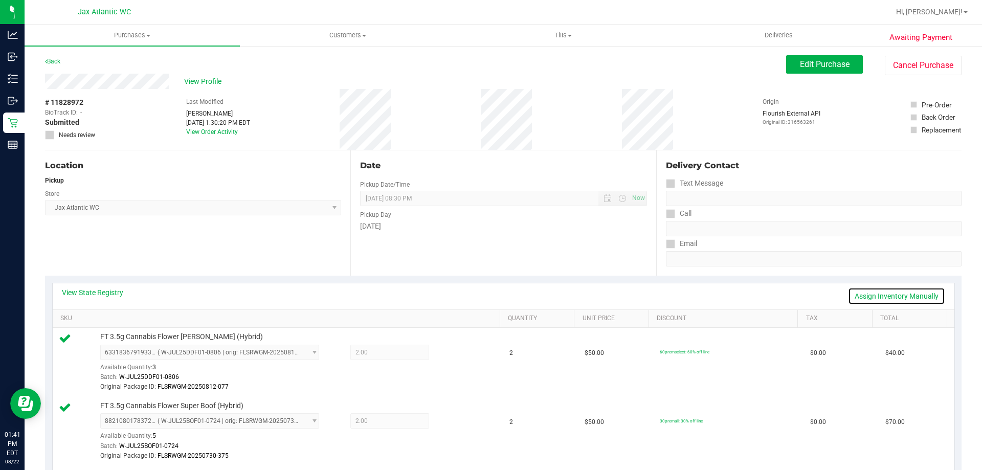
click at [872, 301] on link "Assign Inventory Manually" at bounding box center [896, 295] width 97 height 17
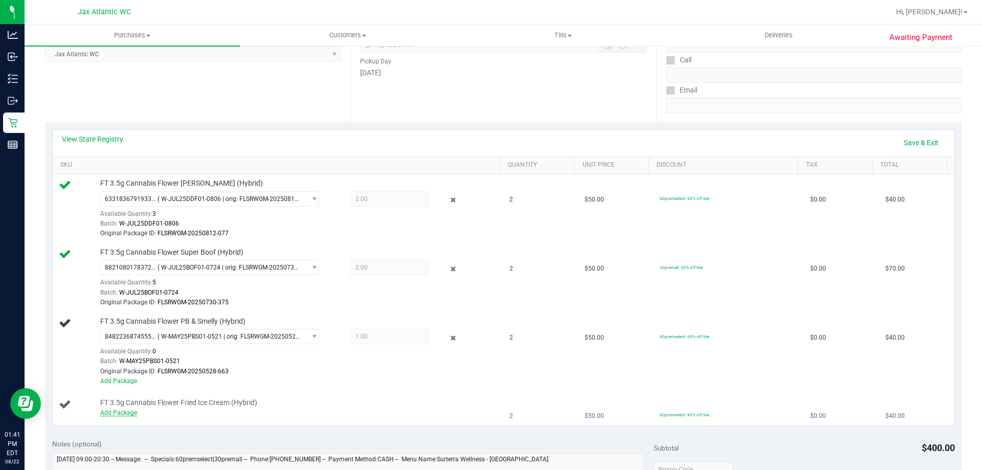
click at [119, 415] on link "Add Package" at bounding box center [118, 412] width 37 height 7
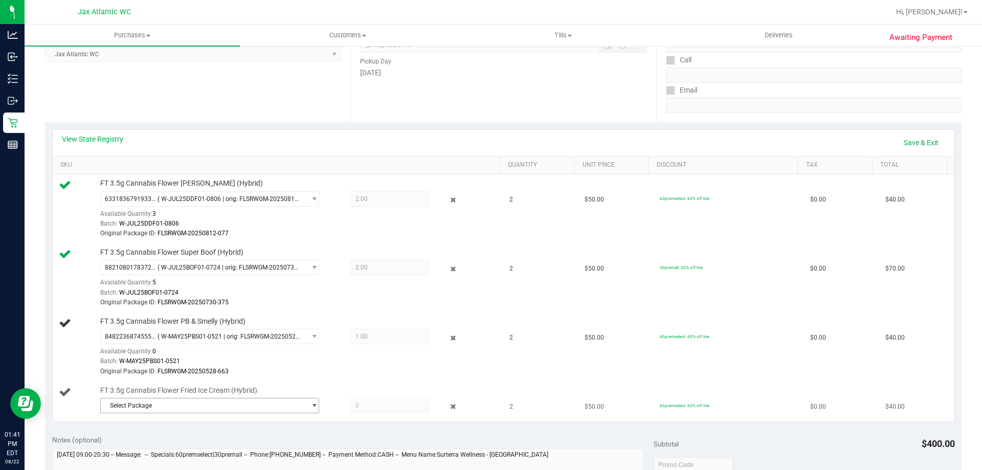
click at [249, 408] on span "Select Package" at bounding box center [203, 405] width 205 height 14
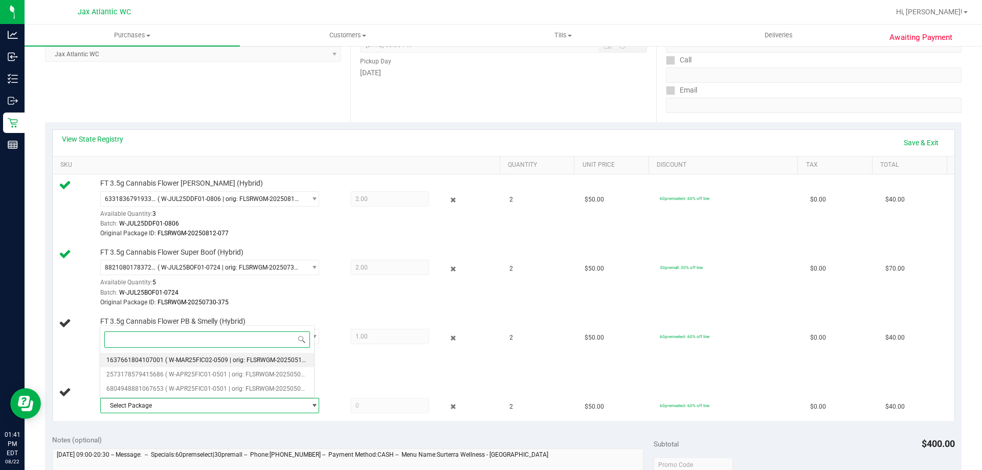
click at [212, 357] on span "( W-MAR25FIC02-0509 | orig: FLSRWGM-20250519-030 )" at bounding box center [243, 359] width 156 height 7
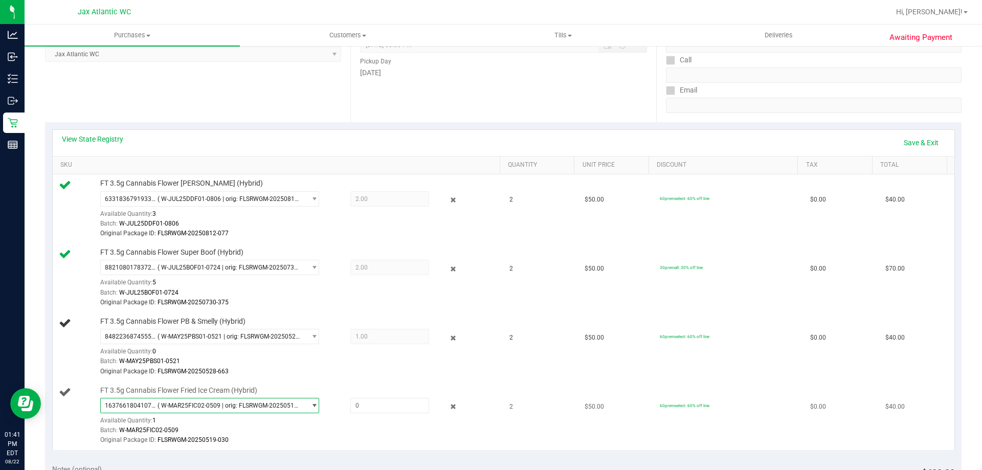
click at [279, 403] on span "( W-MAR25FIC02-0509 | orig: FLSRWGM-20250519-030 )" at bounding box center [230, 405] width 144 height 7
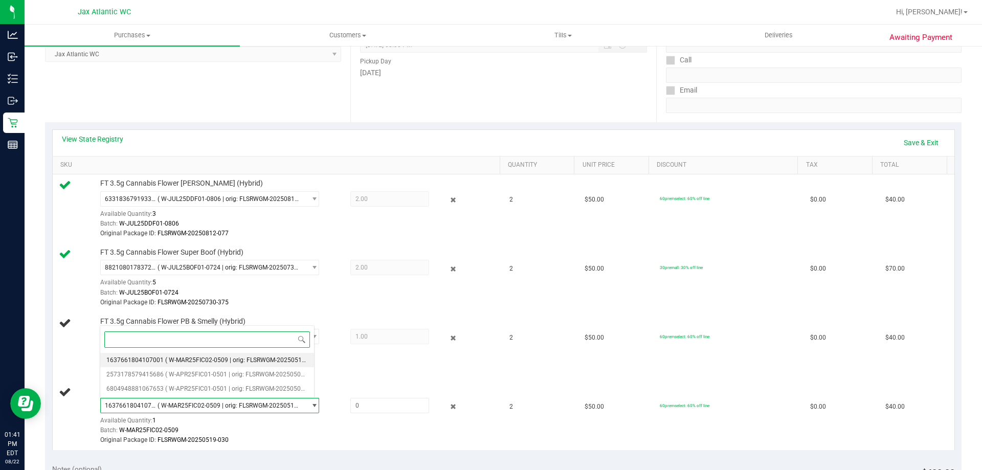
click at [189, 362] on span "( W-MAR25FIC02-0509 | orig: FLSRWGM-20250519-030 )" at bounding box center [243, 359] width 156 height 7
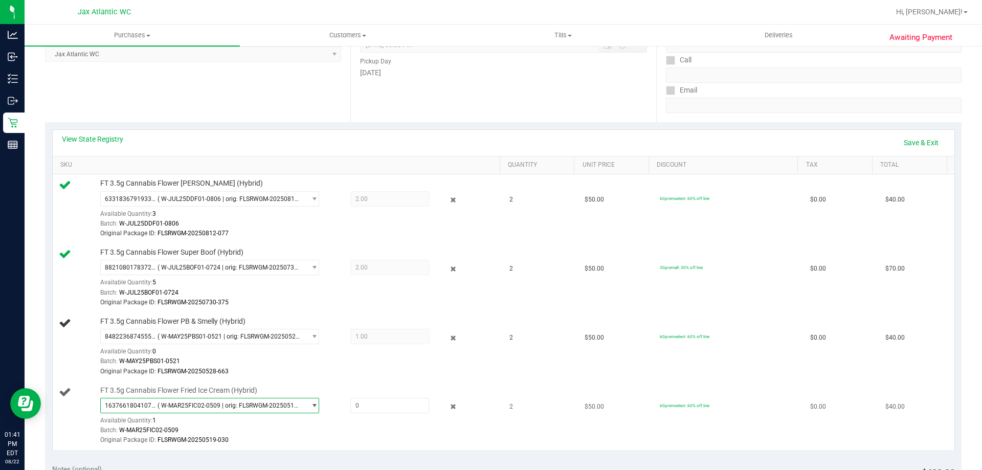
click at [255, 429] on div "Batch: W-MAR25FIC02-0509" at bounding box center [297, 431] width 395 height 10
click at [354, 408] on span at bounding box center [389, 405] width 79 height 15
type input "1"
type input "1.0000"
click at [360, 426] on div "Batch: W-MAR25FIC02-0509" at bounding box center [297, 431] width 395 height 10
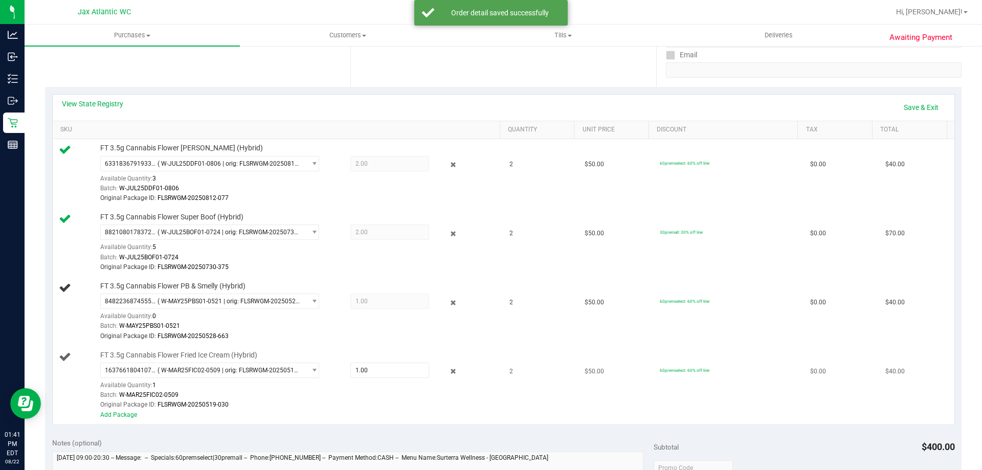
scroll to position [205, 0]
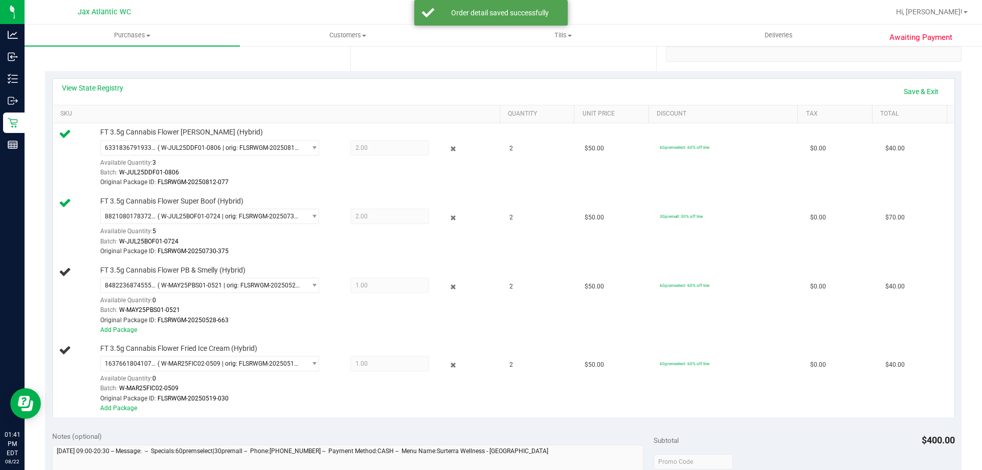
click at [129, 402] on div "Original Package ID: FLSRWGM-20250519-030" at bounding box center [297, 399] width 395 height 10
click at [127, 410] on link "Add Package" at bounding box center [118, 408] width 37 height 7
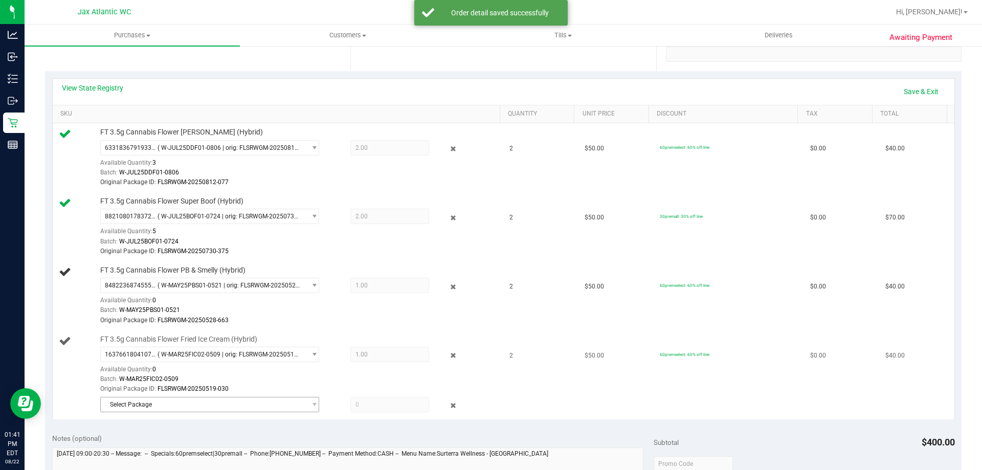
click at [177, 402] on span "Select Package" at bounding box center [203, 404] width 205 height 14
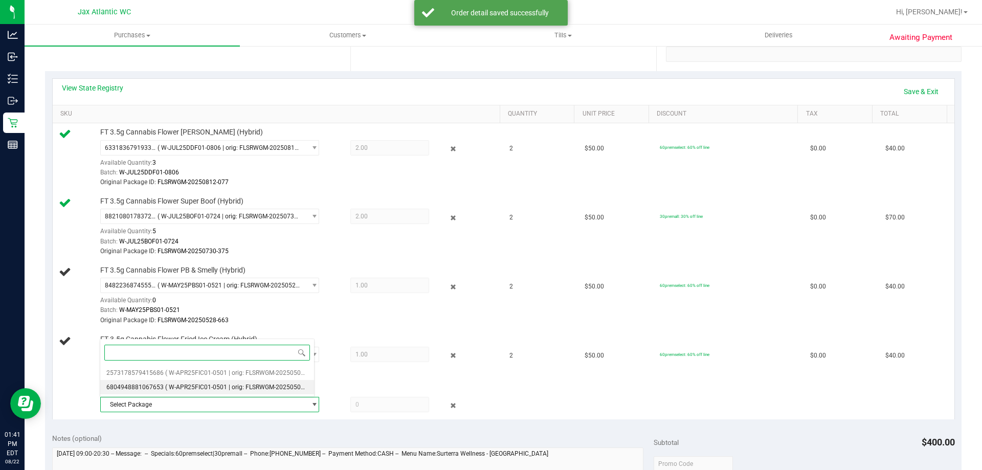
click at [175, 388] on span "( W-APR25FIC01-0501 | orig: FLSRWGM-20250507-1503 )" at bounding box center [244, 387] width 159 height 7
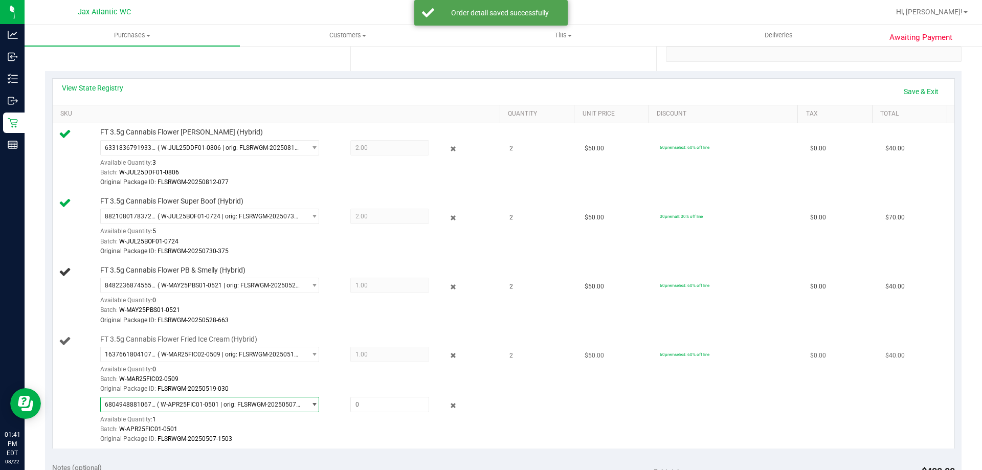
click at [171, 412] on span "6804948881067653 ( W-APR25FIC01-0501 | orig: FLSRWGM-20250507-1503 )" at bounding box center [209, 404] width 219 height 15
click at [161, 382] on li "6804948881067653 ( W-APR25FIC01-0501 | orig: FLSRWGM-20250507-1503 )" at bounding box center [207, 387] width 214 height 14
click at [175, 411] on span "6804948881067653 ( W-APR25FIC01-0501 | orig: FLSRWGM-20250507-1503 )" at bounding box center [203, 404] width 205 height 14
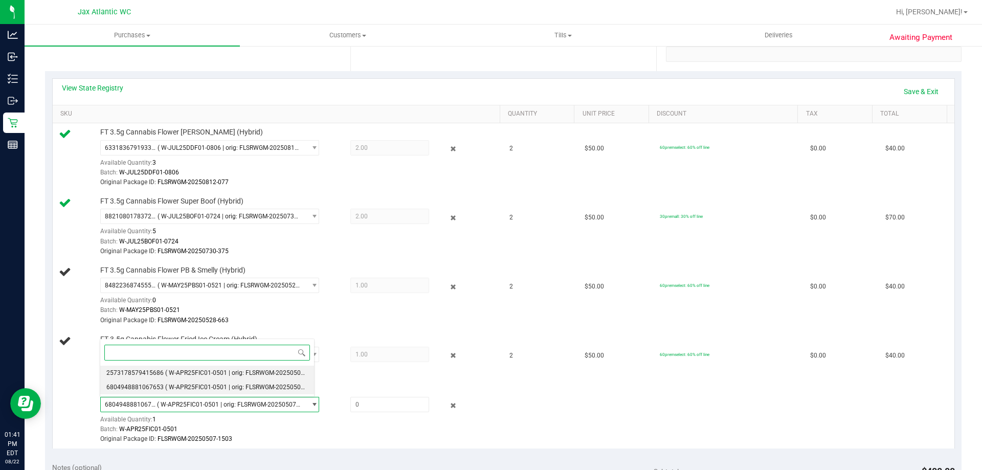
click at [162, 375] on li "2573178579415686 ( W-APR25FIC01-0501 | orig: FLSRWGM-20250507-1475 )" at bounding box center [207, 373] width 214 height 14
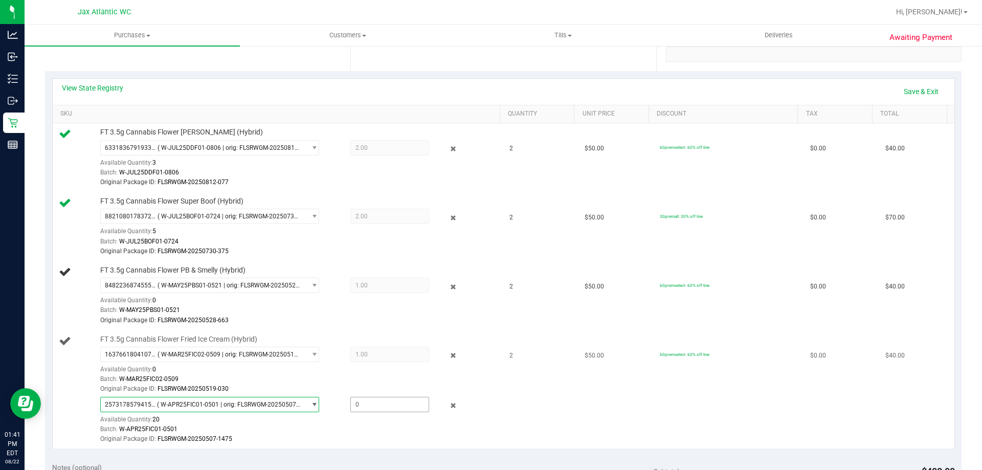
click at [357, 397] on span at bounding box center [389, 404] width 79 height 15
type input "1"
type input "1.0000"
click at [385, 384] on div "Original Package ID: FLSRWGM-20250519-030" at bounding box center [297, 389] width 395 height 10
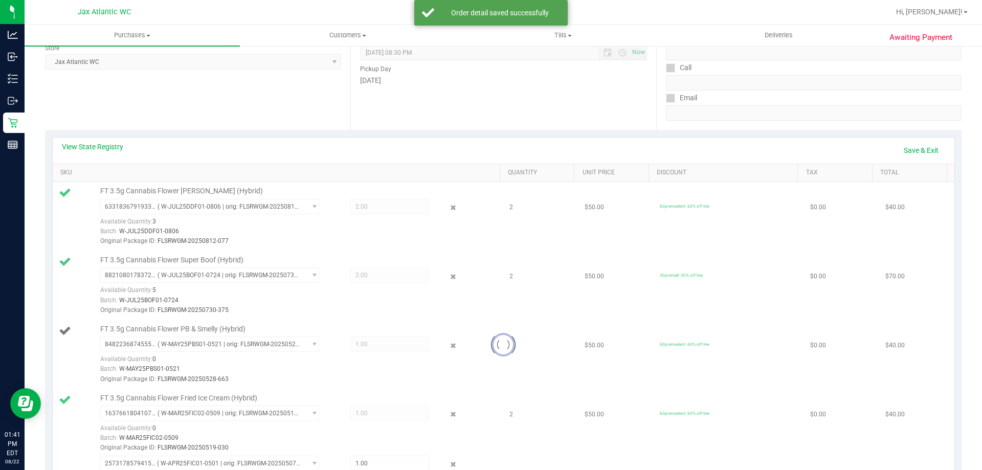
scroll to position [102, 0]
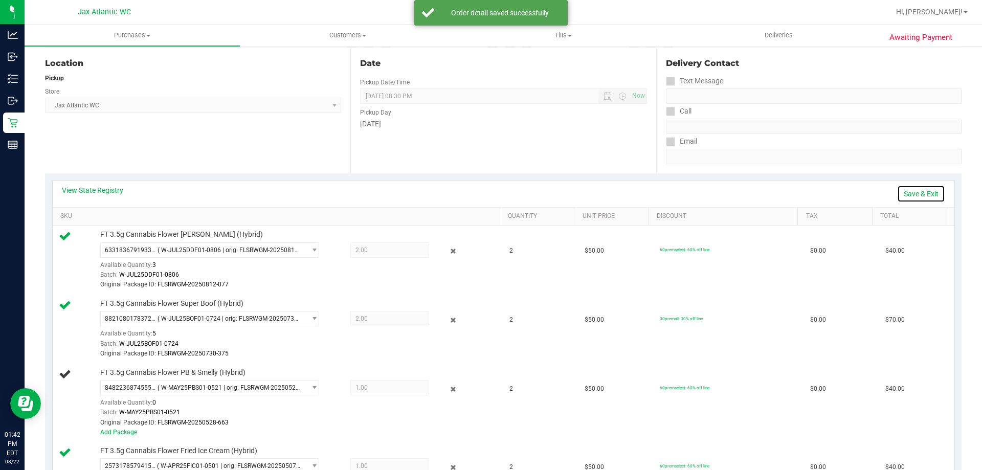
click at [913, 194] on link "Save & Exit" at bounding box center [921, 193] width 48 height 17
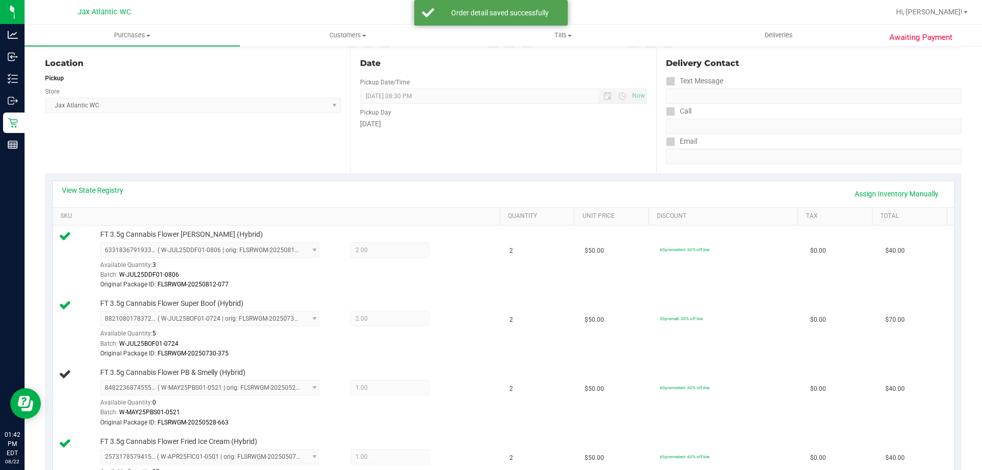
click at [562, 164] on div "Date Pickup Date/Time 08/22/2025 Now 08/22/2025 08:30 PM Now Pickup Day Friday" at bounding box center [502, 110] width 305 height 125
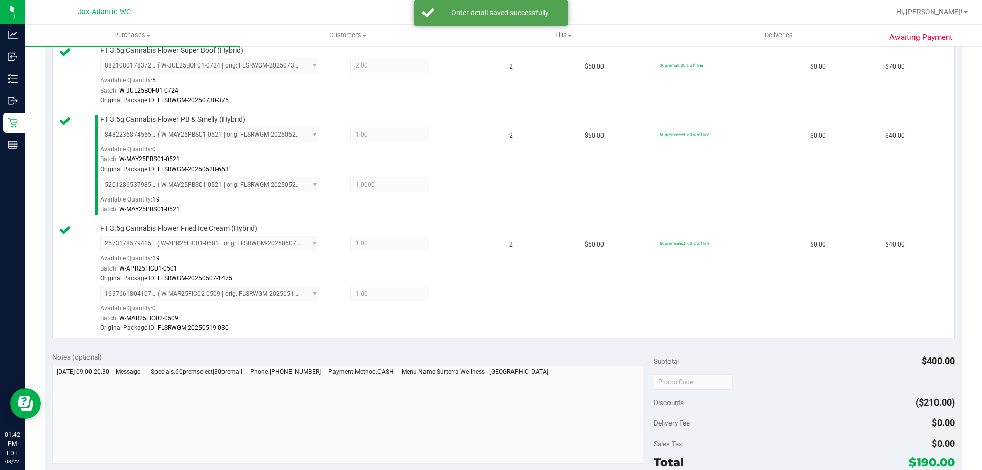
scroll to position [460, 0]
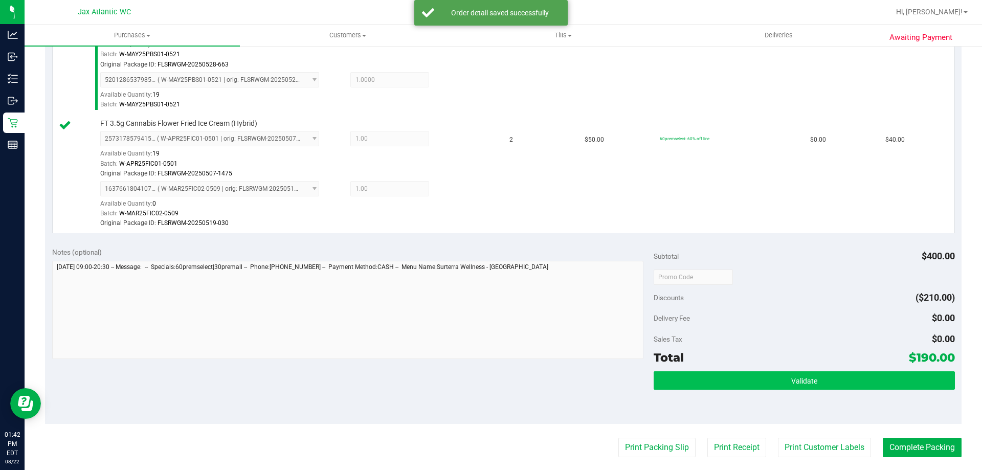
drag, startPoint x: 766, startPoint y: 361, endPoint x: 764, endPoint y: 378, distance: 17.1
click at [766, 364] on div "Total $190.00" at bounding box center [804, 357] width 301 height 18
click at [764, 378] on button "Validate" at bounding box center [804, 380] width 301 height 18
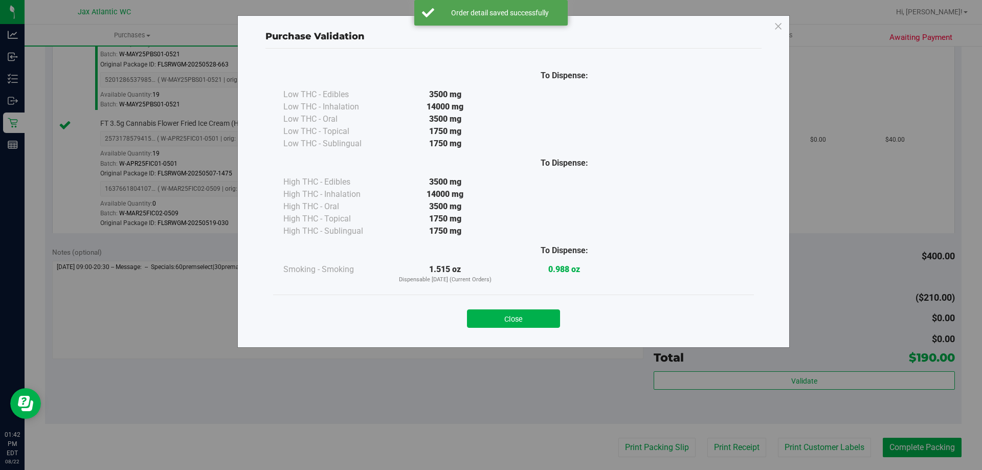
click at [528, 332] on div "Close" at bounding box center [513, 315] width 481 height 41
click at [548, 316] on button "Close" at bounding box center [513, 318] width 93 height 18
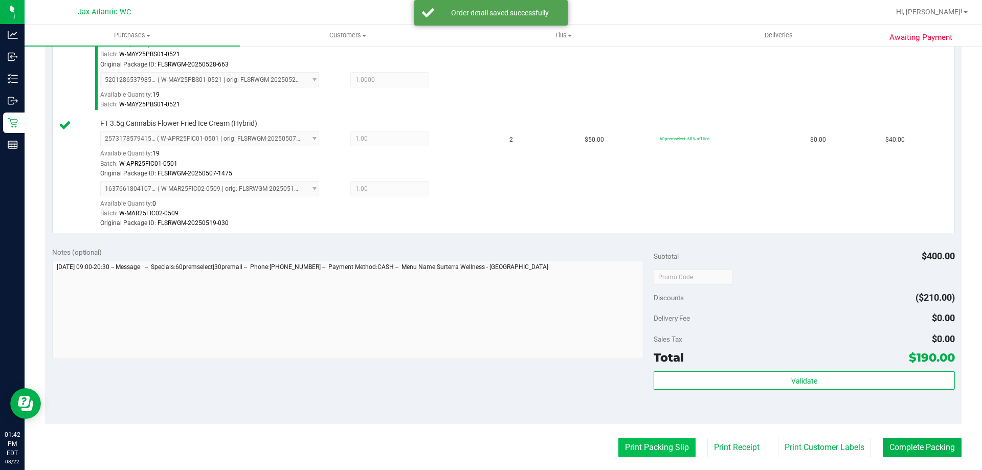
click at [619, 438] on button "Print Packing Slip" at bounding box center [656, 447] width 77 height 19
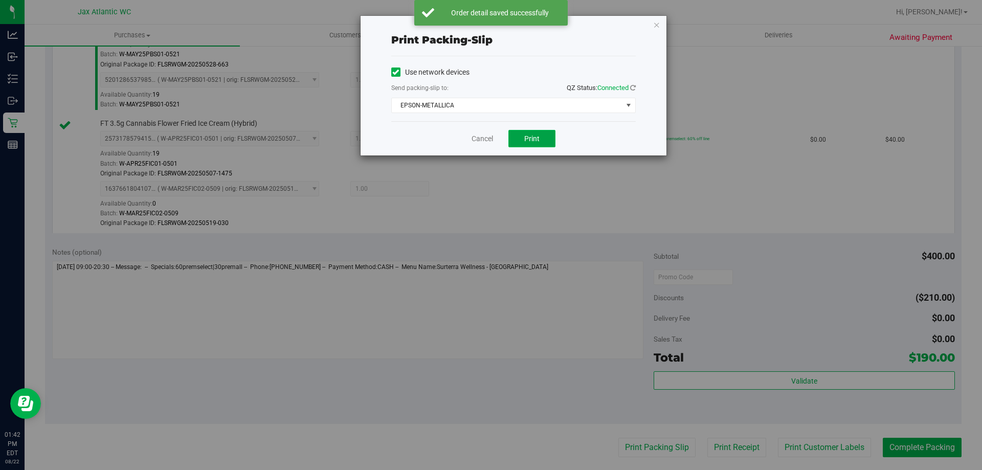
click at [518, 140] on button "Print" at bounding box center [531, 138] width 47 height 17
click at [483, 138] on link "Cancel" at bounding box center [482, 138] width 21 height 11
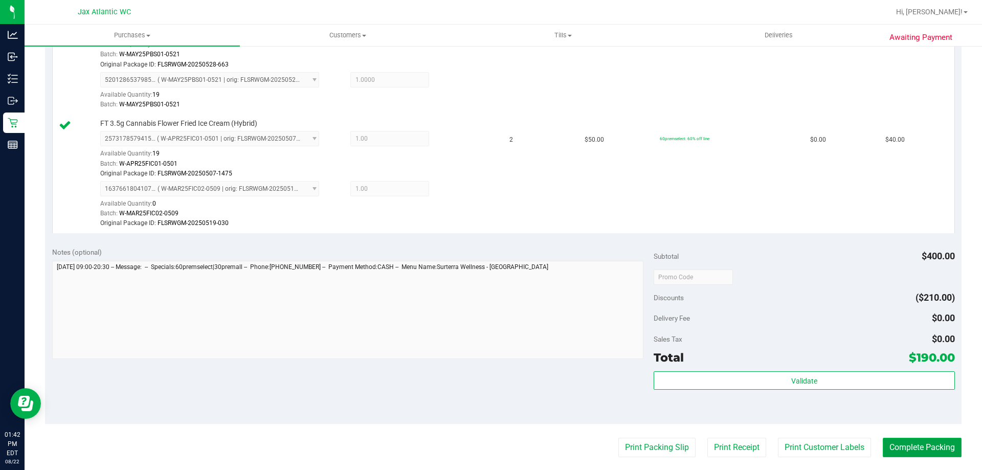
click at [920, 447] on button "Complete Packing" at bounding box center [922, 447] width 79 height 19
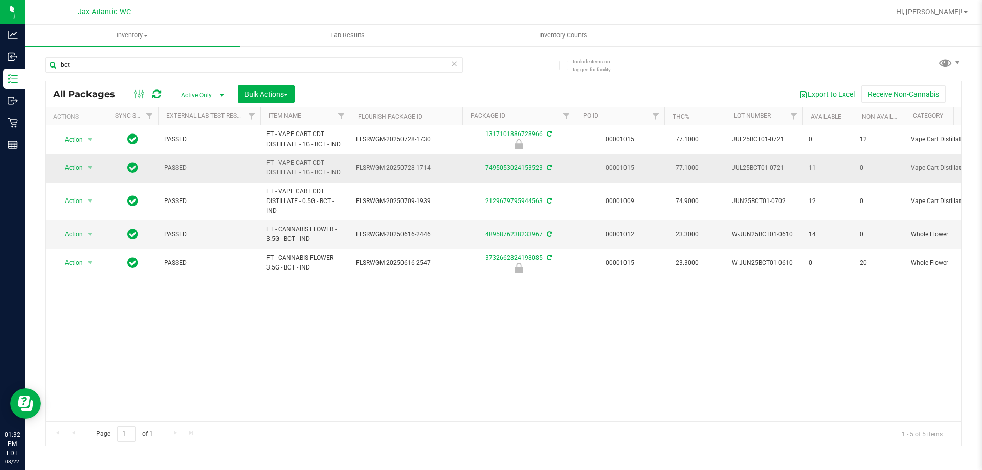
type input "bct"
click at [516, 165] on link "7495053024153523" at bounding box center [513, 167] width 57 height 7
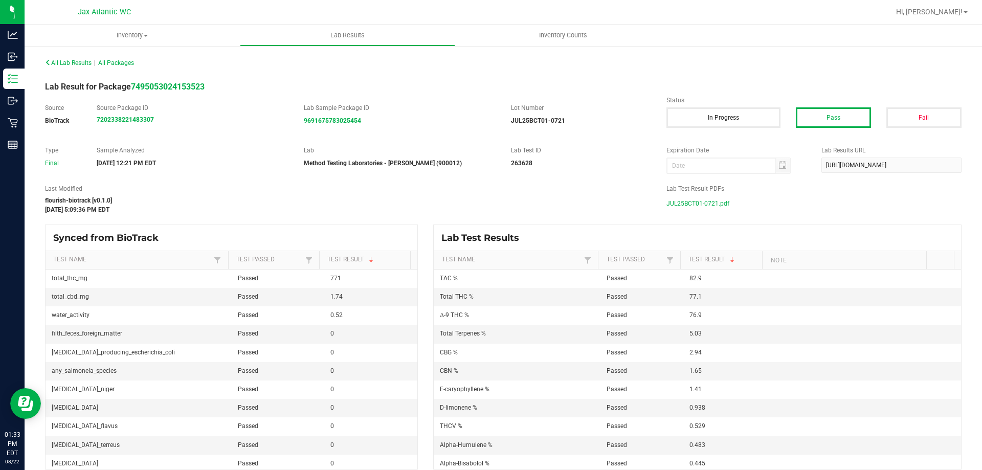
click at [702, 207] on span "JUL25BCT01-0721.pdf" at bounding box center [697, 203] width 63 height 15
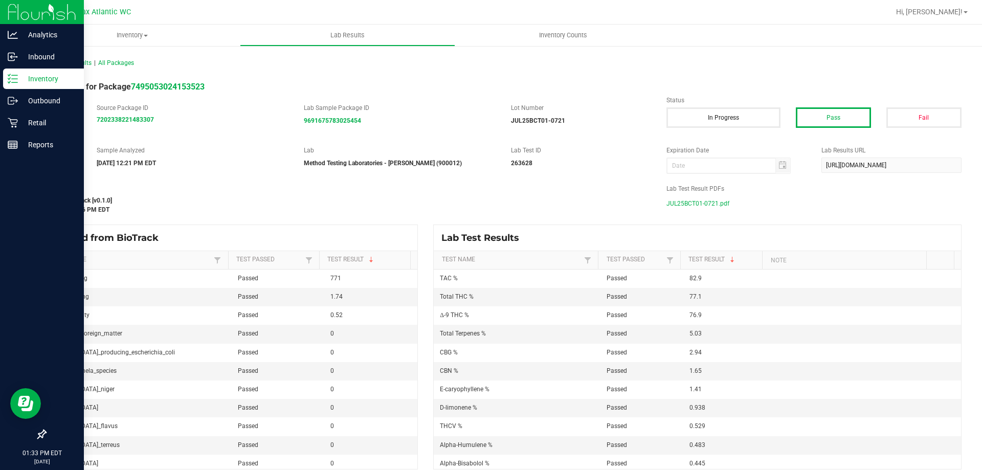
click at [15, 77] on icon at bounding box center [13, 79] width 10 height 10
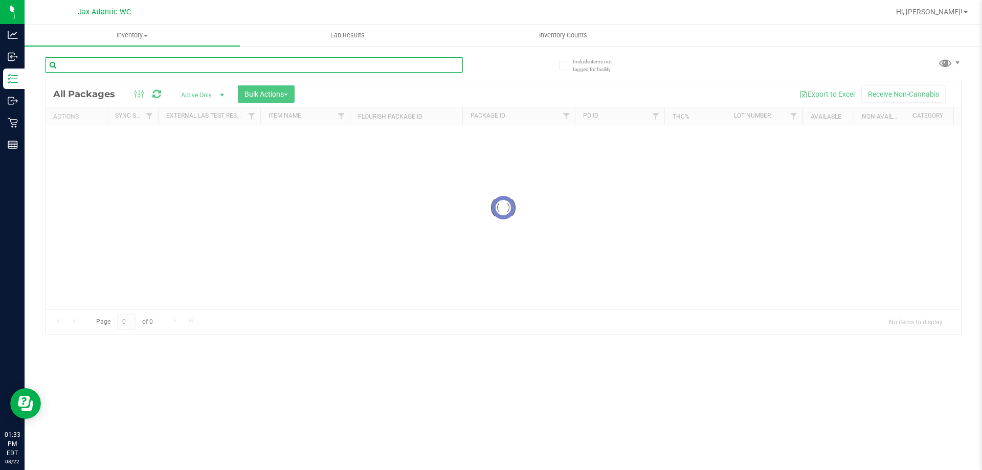
click at [155, 65] on input "text" at bounding box center [254, 64] width 418 height 15
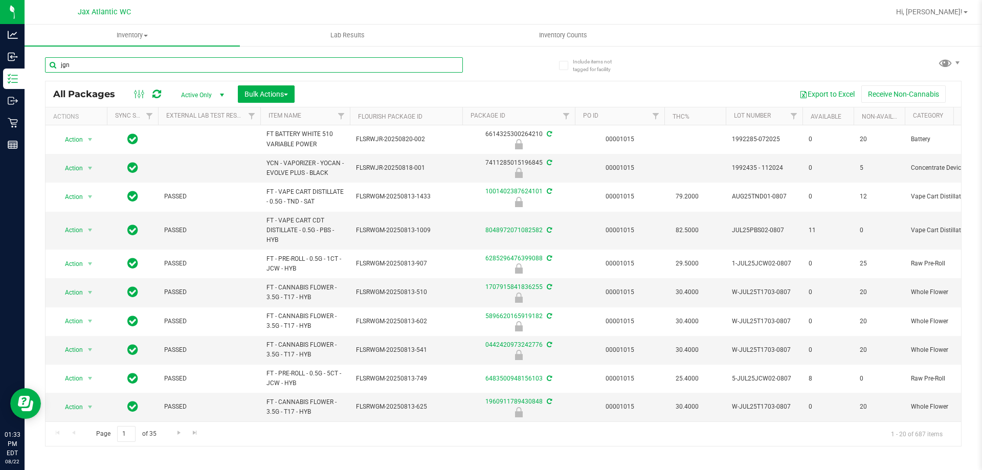
type input "jgn"
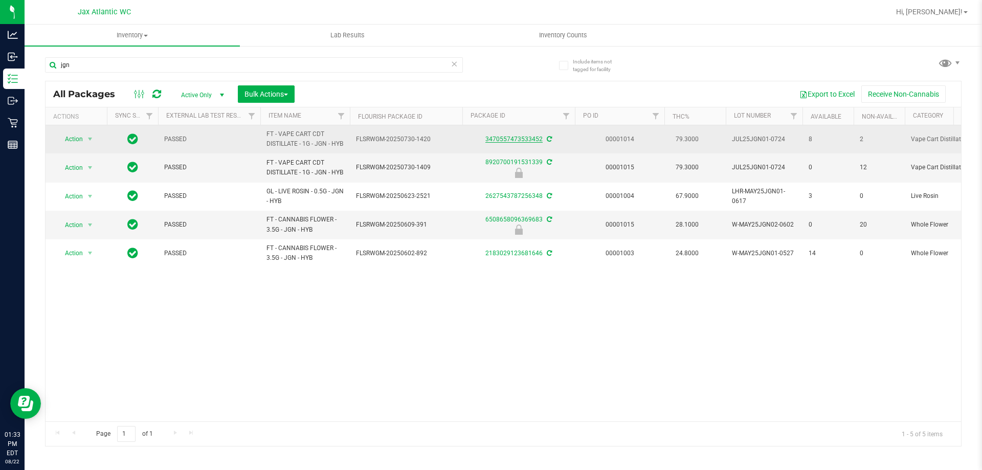
click at [514, 142] on link "3470557473533452" at bounding box center [513, 139] width 57 height 7
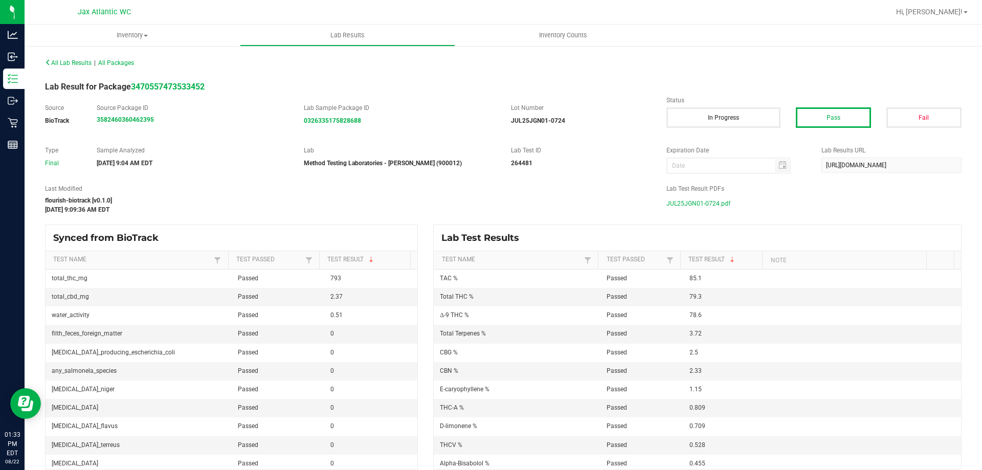
click at [680, 203] on span "JUL25JGN01-0724.pdf" at bounding box center [698, 203] width 64 height 15
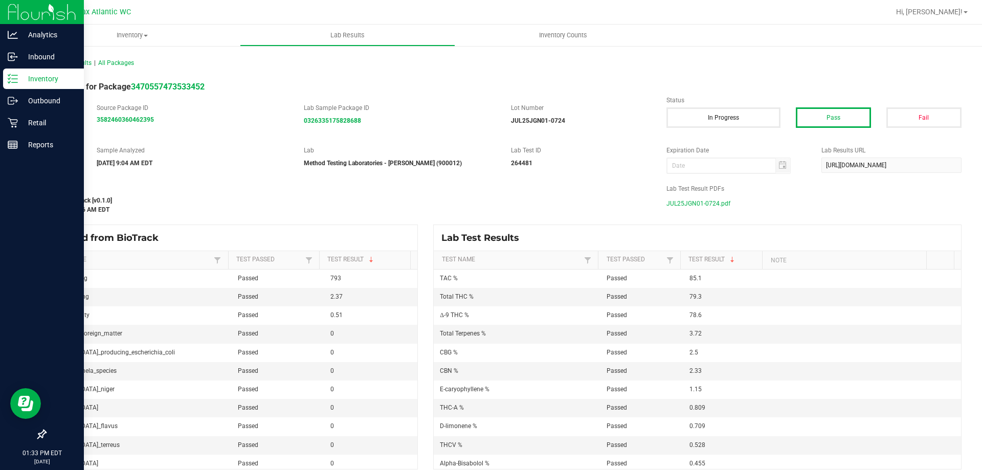
click at [10, 75] on icon at bounding box center [9, 75] width 2 height 2
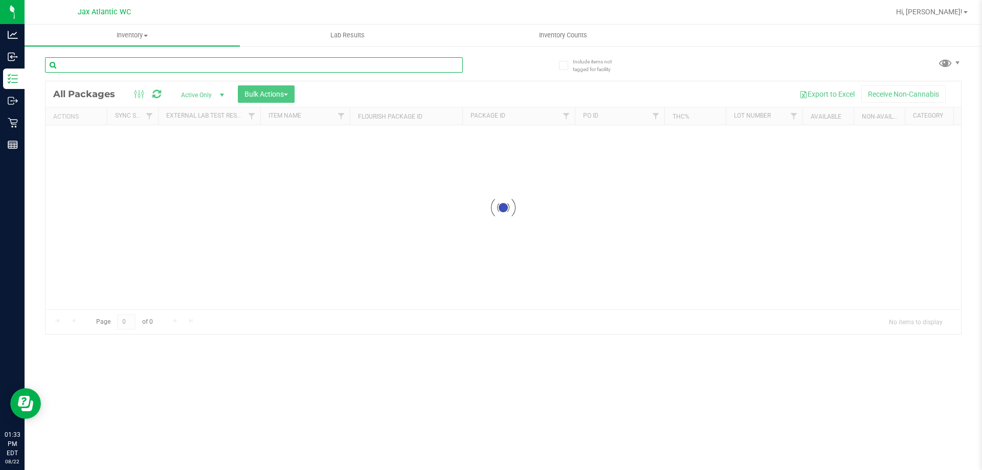
click at [126, 70] on input "text" at bounding box center [254, 64] width 418 height 15
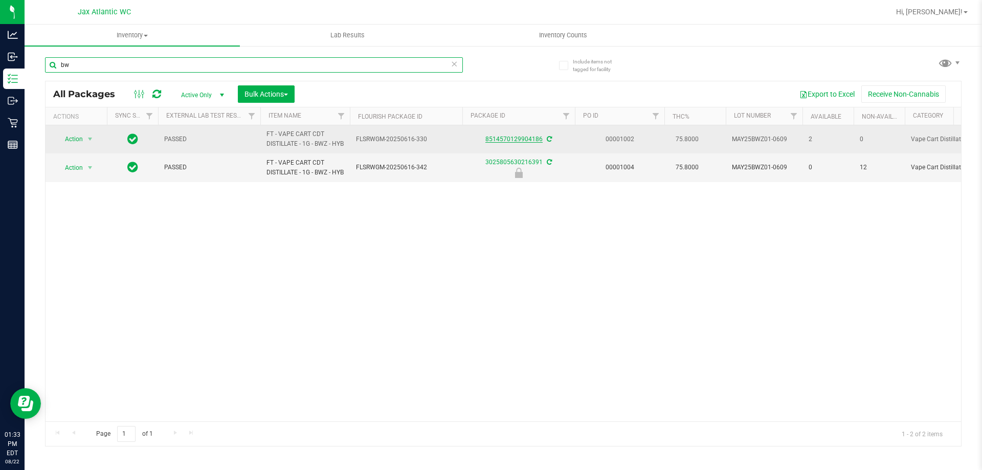
type input "bw"
click at [515, 143] on link "8514570129904186" at bounding box center [513, 139] width 57 height 7
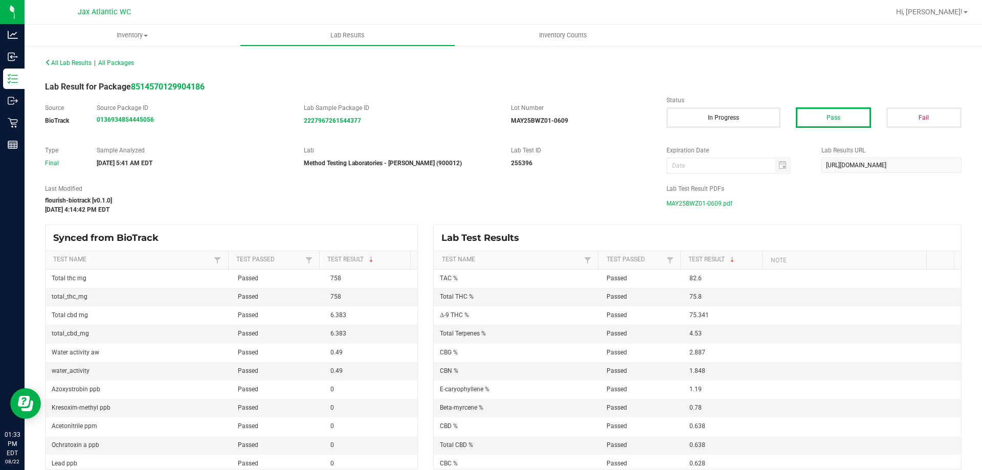
click at [714, 204] on span "MAY25BWZ01-0609.pdf" at bounding box center [699, 203] width 66 height 15
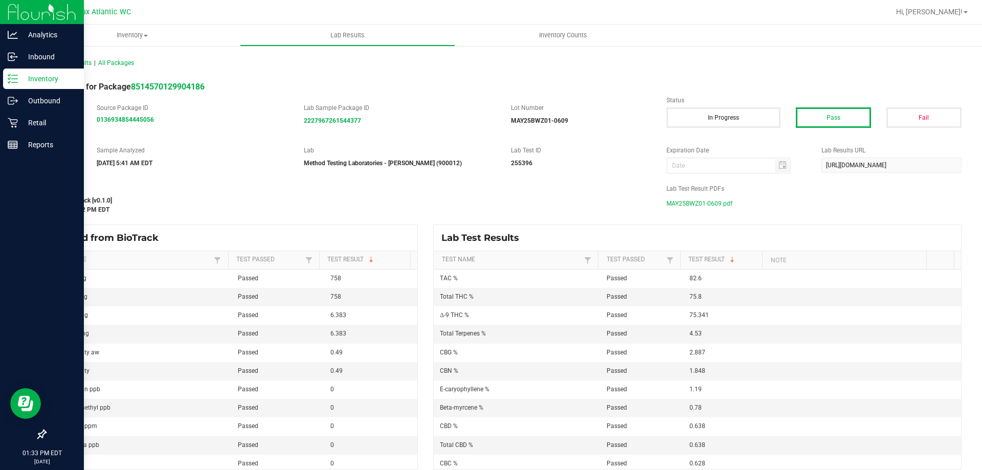
click at [20, 77] on p "Inventory" at bounding box center [48, 79] width 61 height 12
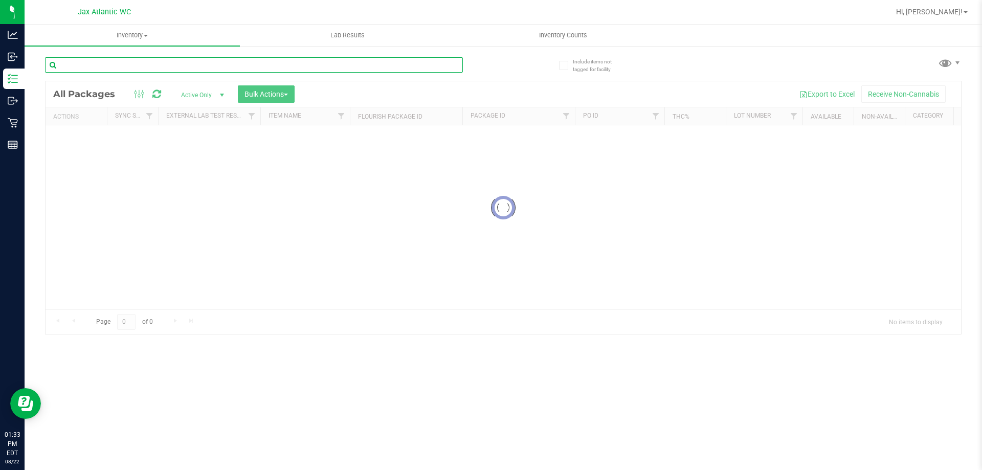
click at [107, 64] on input "text" at bounding box center [254, 64] width 418 height 15
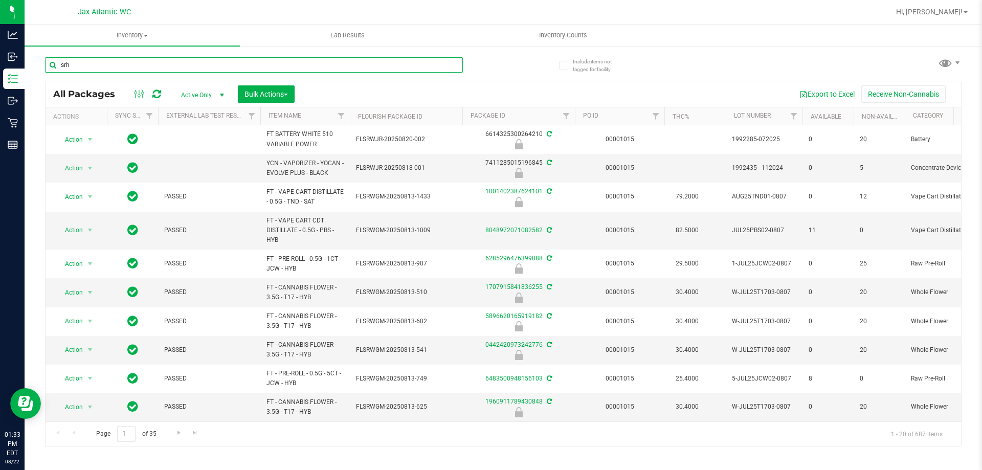
type input "srh"
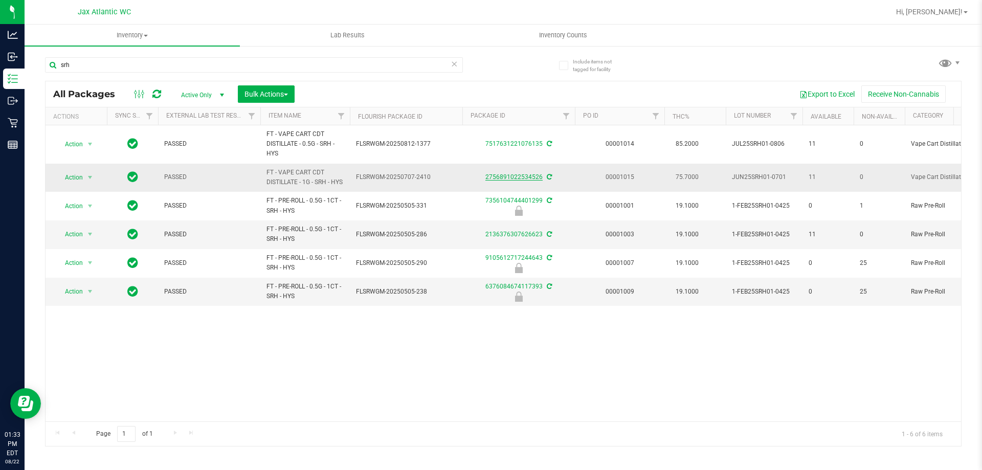
click at [519, 181] on link "2756891022534526" at bounding box center [513, 176] width 57 height 7
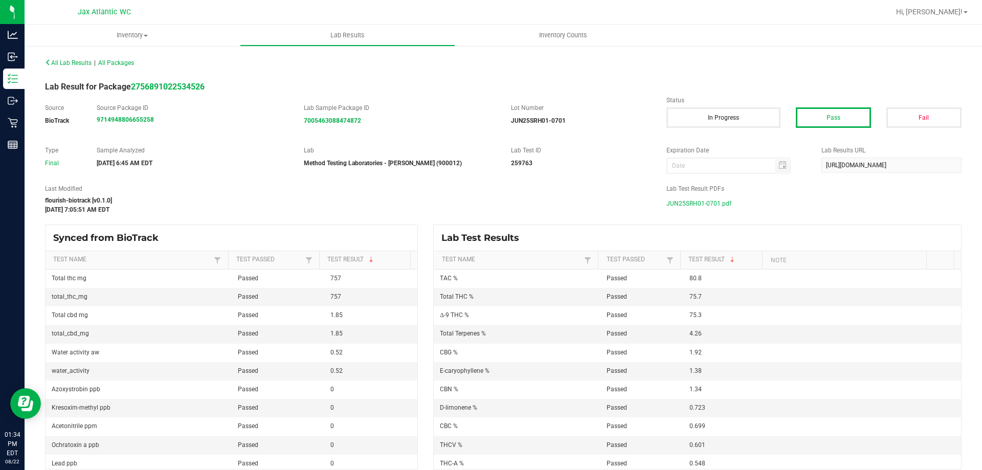
click at [713, 200] on span "JUN25SRH01-0701.pdf" at bounding box center [698, 203] width 65 height 15
